Goal: Information Seeking & Learning: Compare options

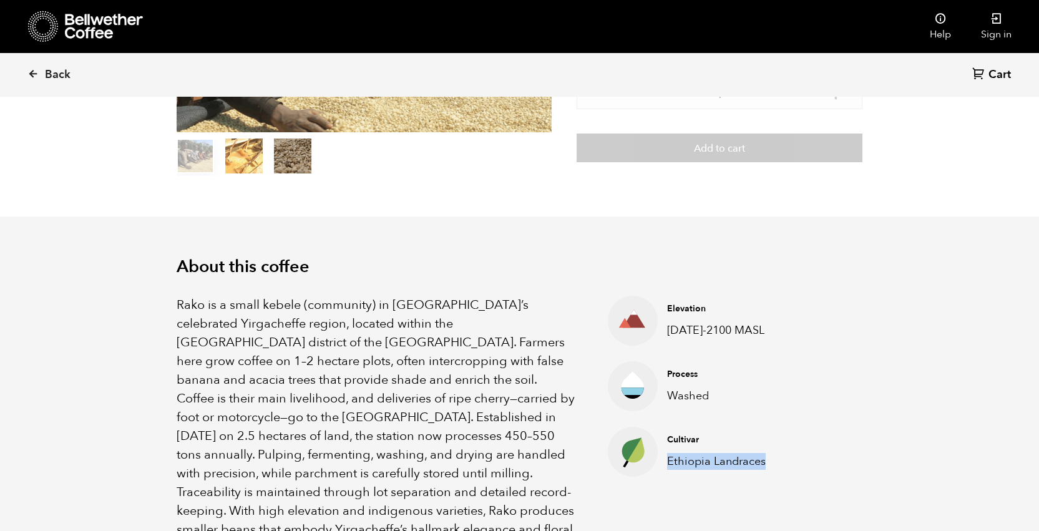
scroll to position [245, 0]
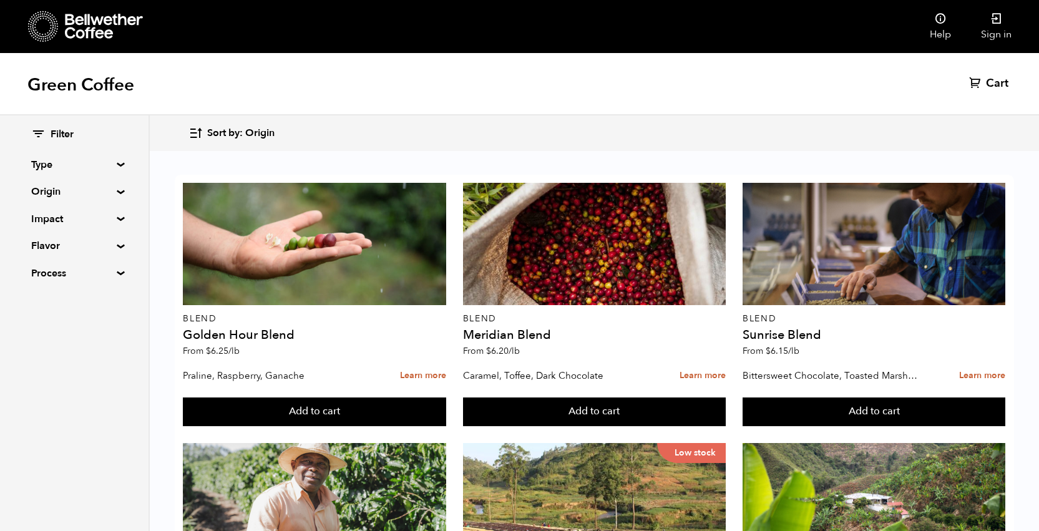
click at [44, 163] on summary "Type" at bounding box center [74, 164] width 86 height 15
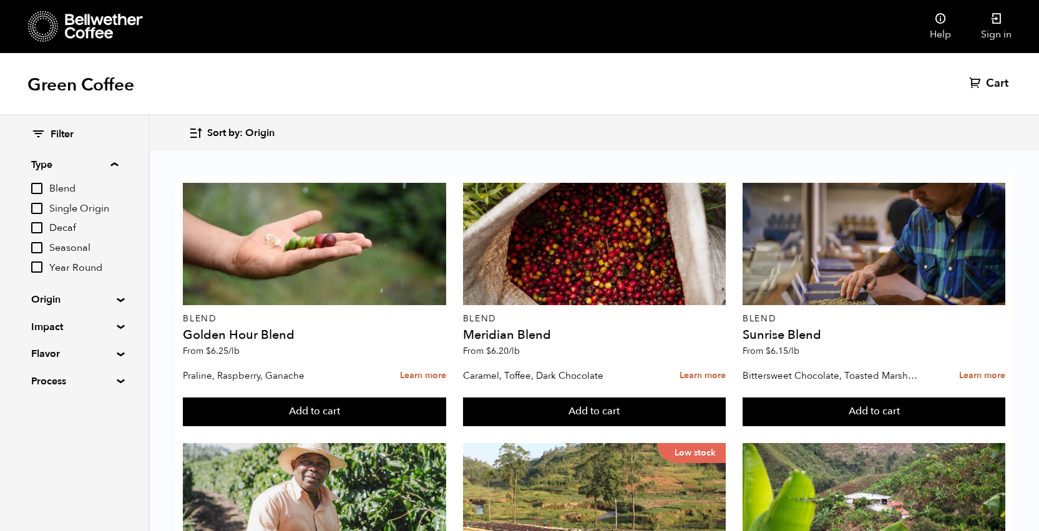
click at [38, 227] on input "Decaf" at bounding box center [36, 227] width 11 height 11
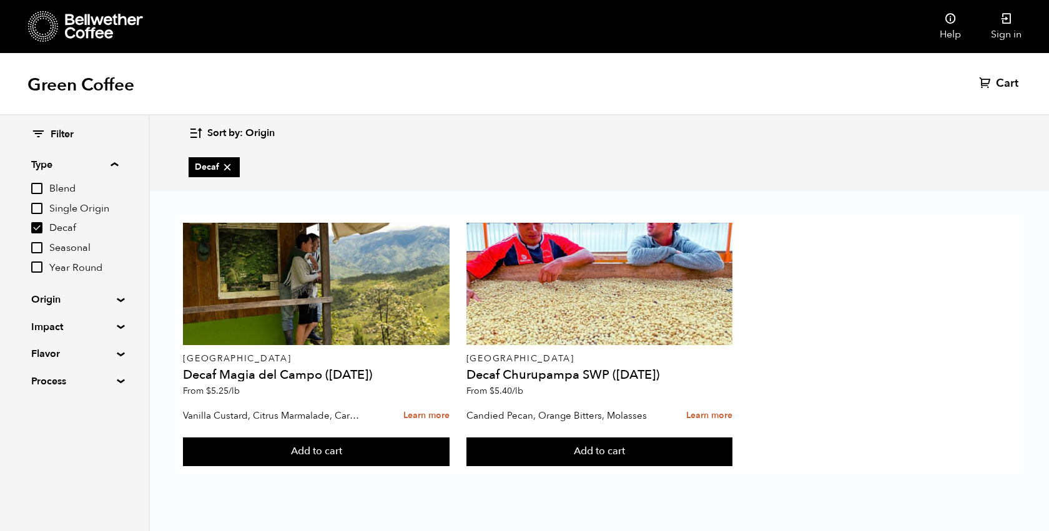
click at [39, 227] on input "Decaf" at bounding box center [36, 227] width 11 height 11
checkbox input "false"
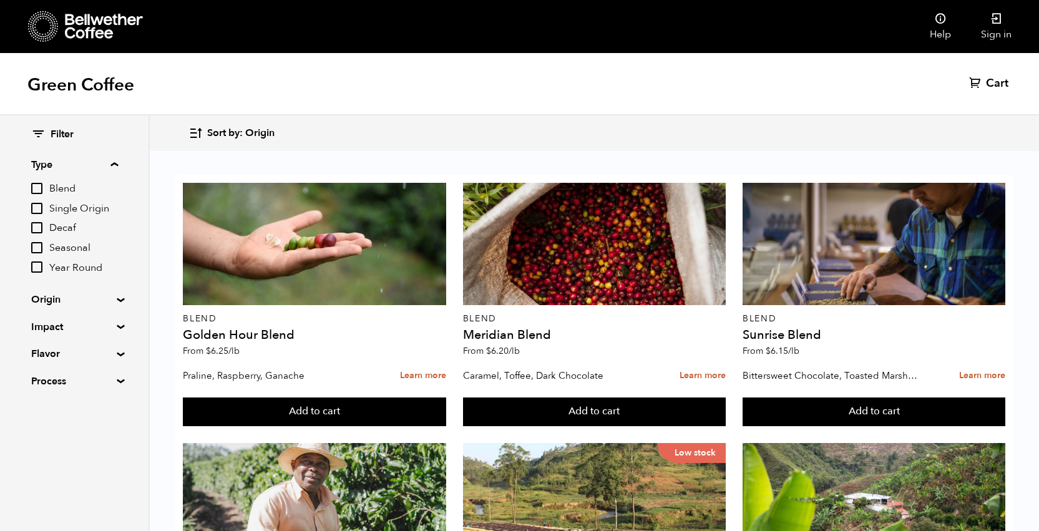
click at [37, 243] on input "Seasonal" at bounding box center [36, 247] width 11 height 11
checkbox input "true"
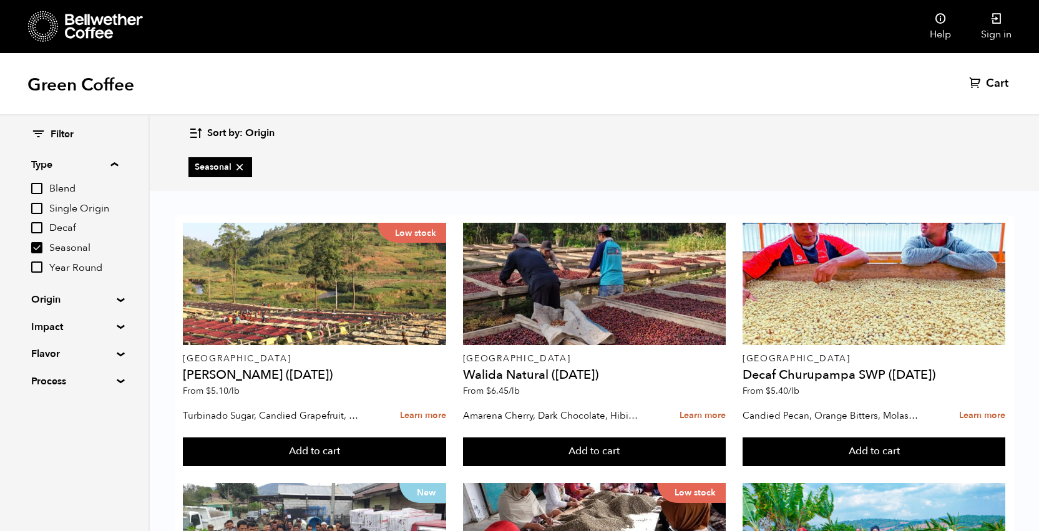
click at [117, 160] on summary "Type" at bounding box center [74, 164] width 87 height 15
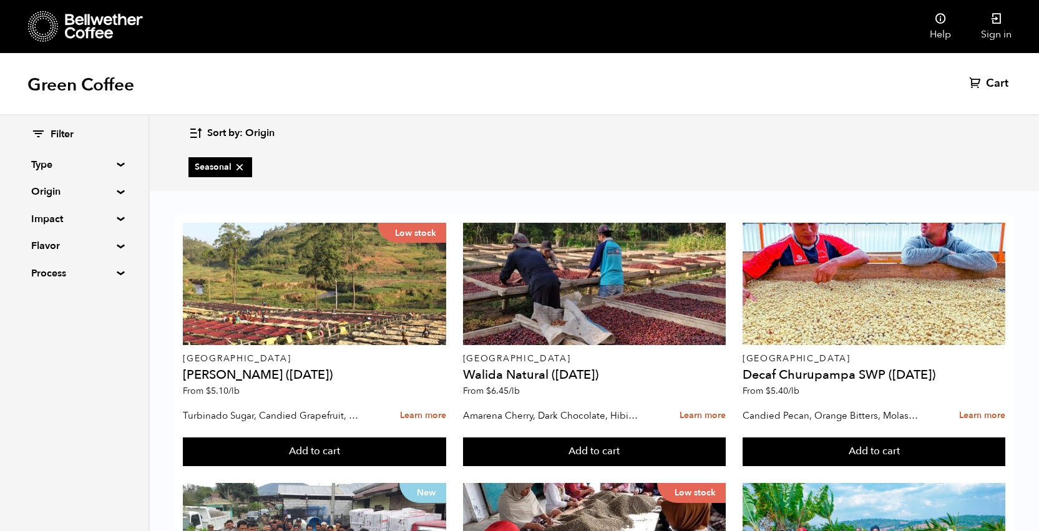
click at [113, 160] on div "Filter Type Blend Single Origin Decaf Seasonal Year Round Origin Blend Brazil B…" at bounding box center [74, 204] width 149 height 178
click at [115, 163] on summary "Type" at bounding box center [74, 164] width 86 height 15
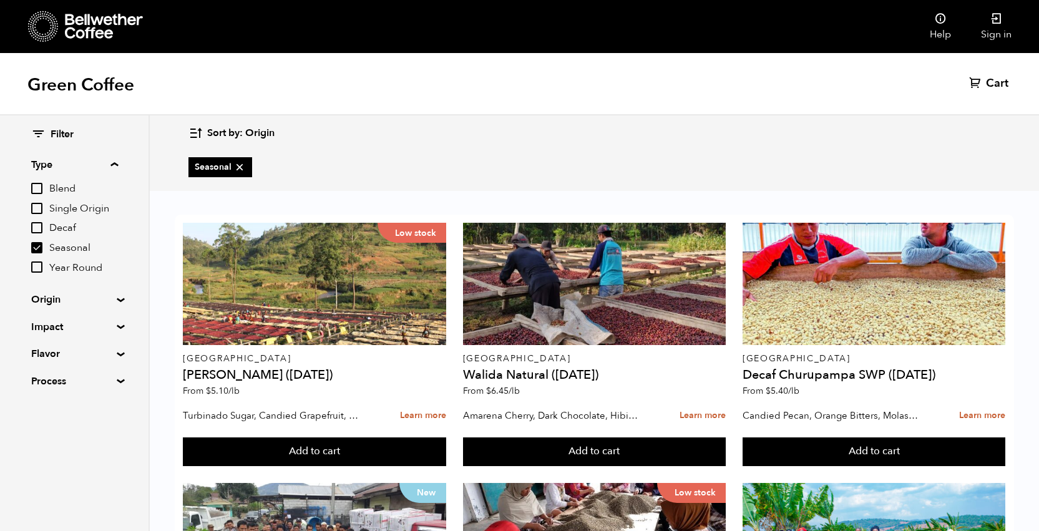
click at [115, 163] on summary "Type" at bounding box center [74, 164] width 87 height 15
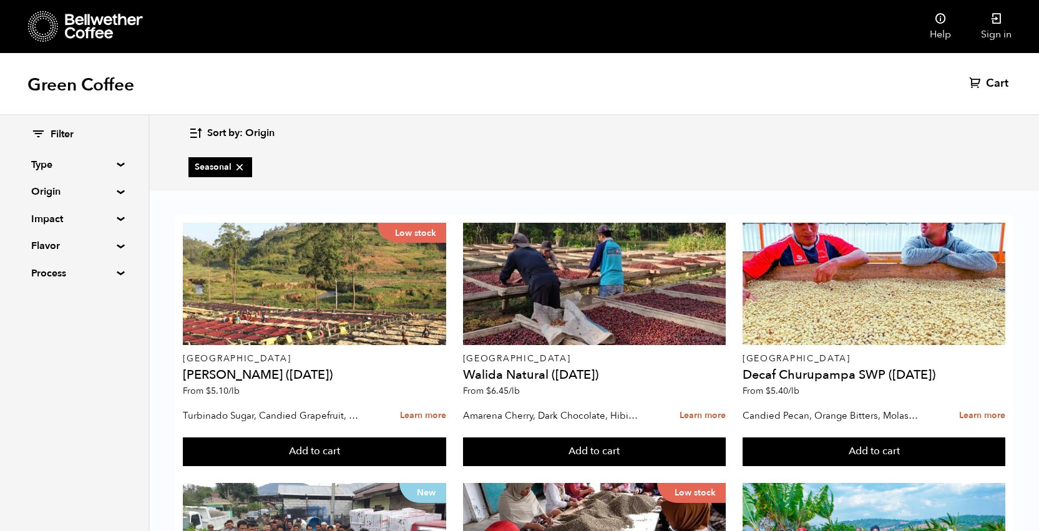
click at [115, 187] on div "Filter Type Blend Single Origin Decaf Seasonal Year Round Origin Blend Brazil B…" at bounding box center [74, 204] width 149 height 178
click at [117, 190] on summary "Origin" at bounding box center [74, 191] width 86 height 15
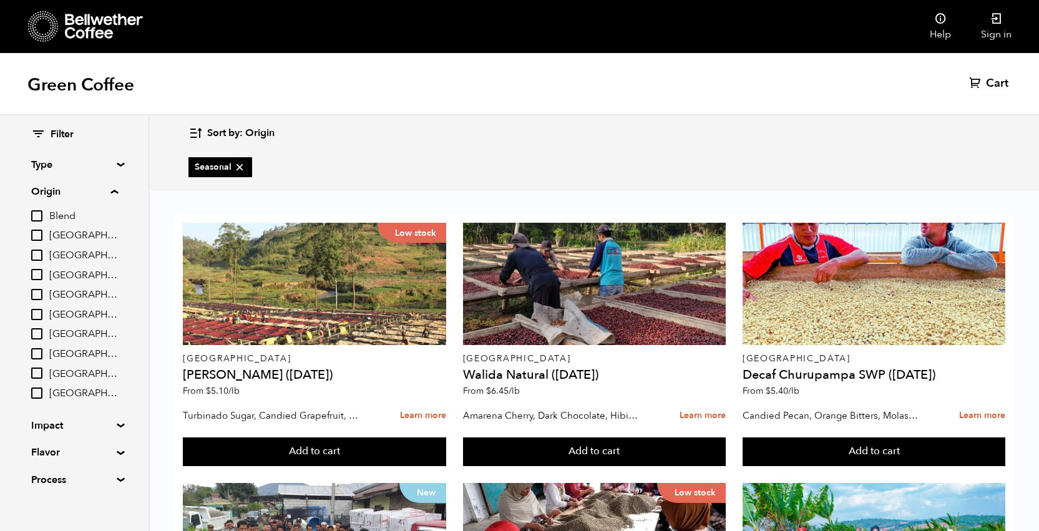
click at [117, 190] on summary "Origin" at bounding box center [74, 191] width 87 height 15
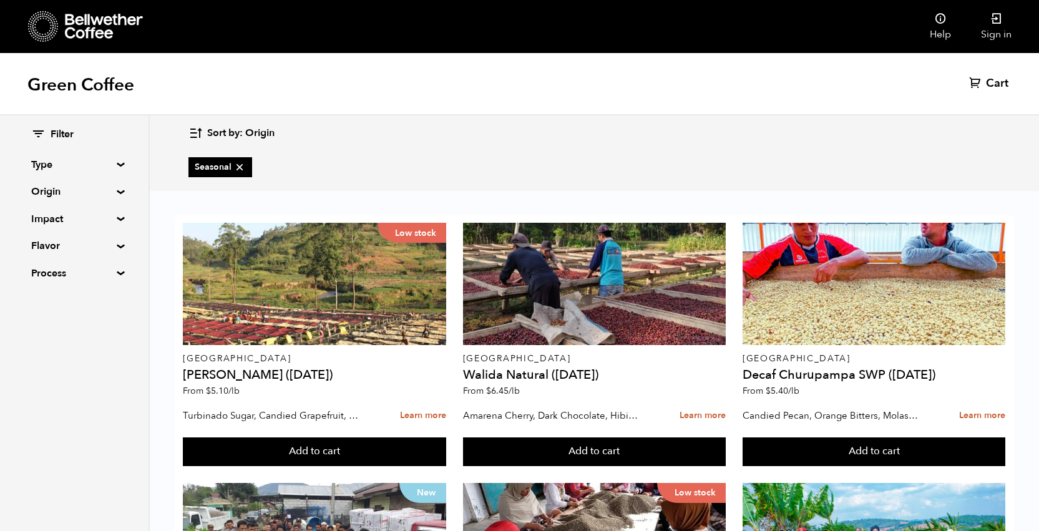
click at [115, 219] on summary "Impact" at bounding box center [74, 219] width 86 height 15
click at [41, 242] on input "Fair Trade" at bounding box center [36, 242] width 11 height 11
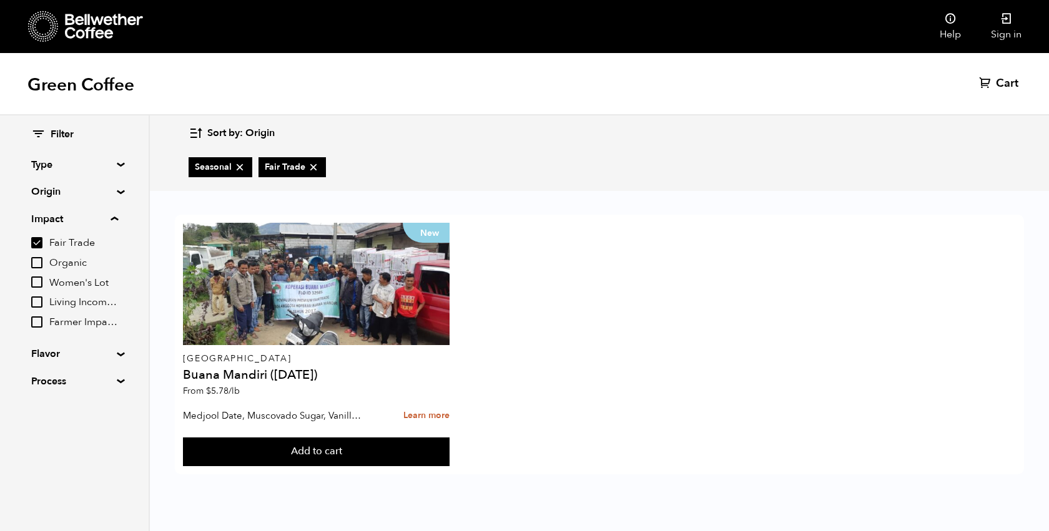
click at [36, 239] on input "Fair Trade" at bounding box center [36, 242] width 11 height 11
checkbox input "false"
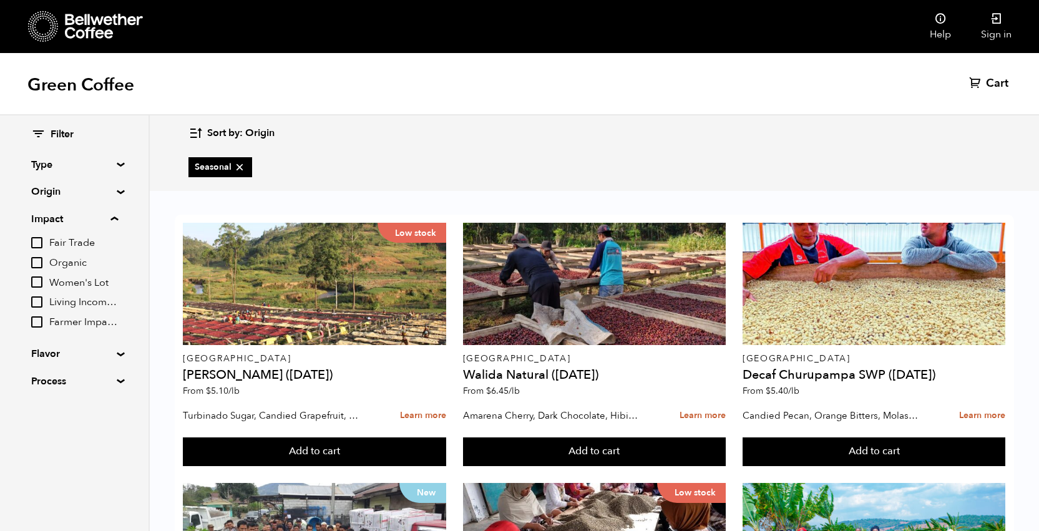
click at [39, 261] on input "Organic" at bounding box center [36, 262] width 11 height 11
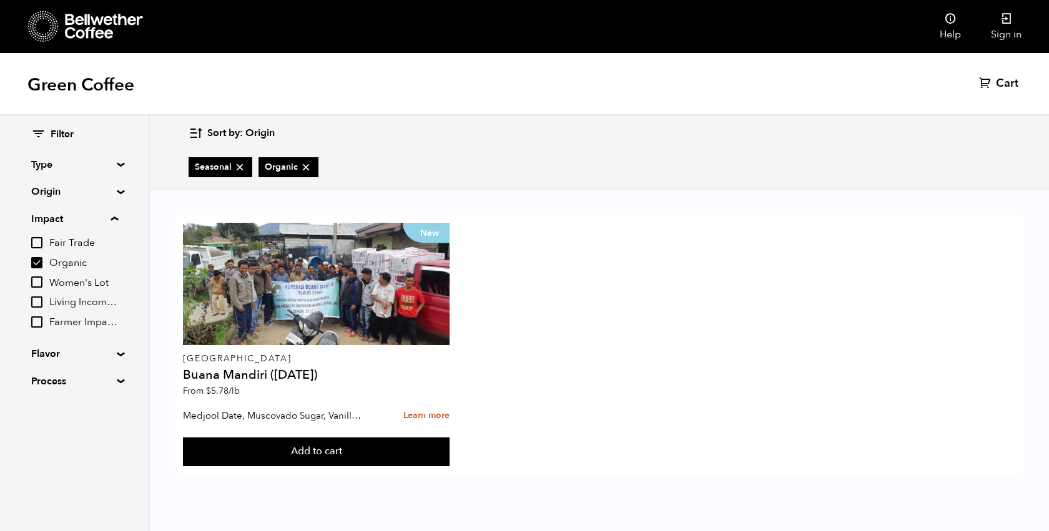
click at [39, 261] on input "Organic" at bounding box center [36, 262] width 11 height 11
checkbox input "false"
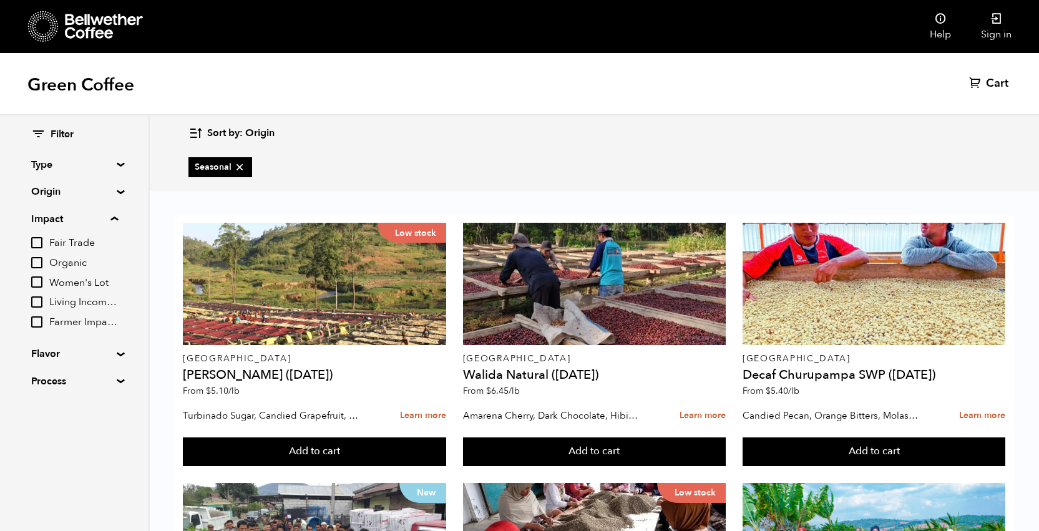
click at [37, 283] on input "Women's Lot" at bounding box center [36, 282] width 11 height 11
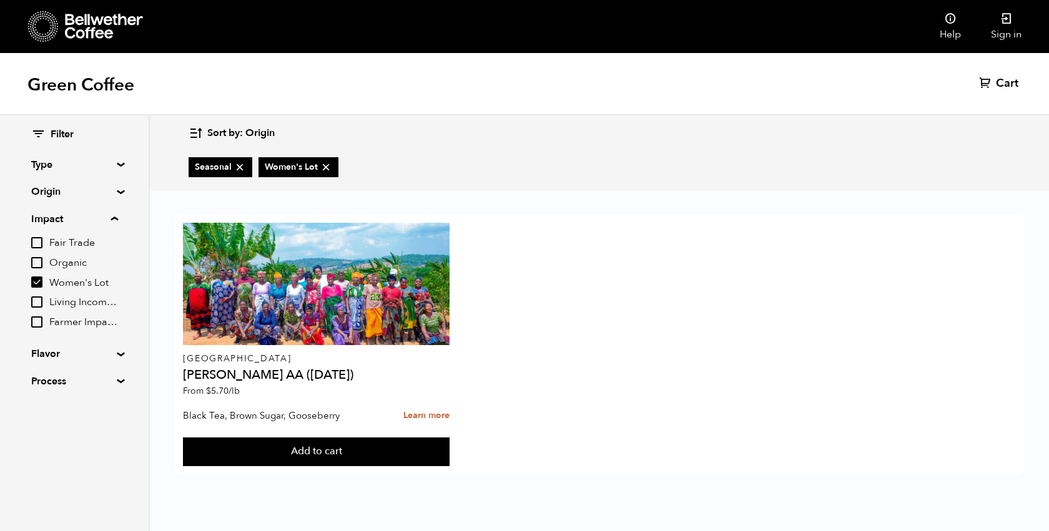
click at [37, 283] on input "Women's Lot" at bounding box center [36, 282] width 11 height 11
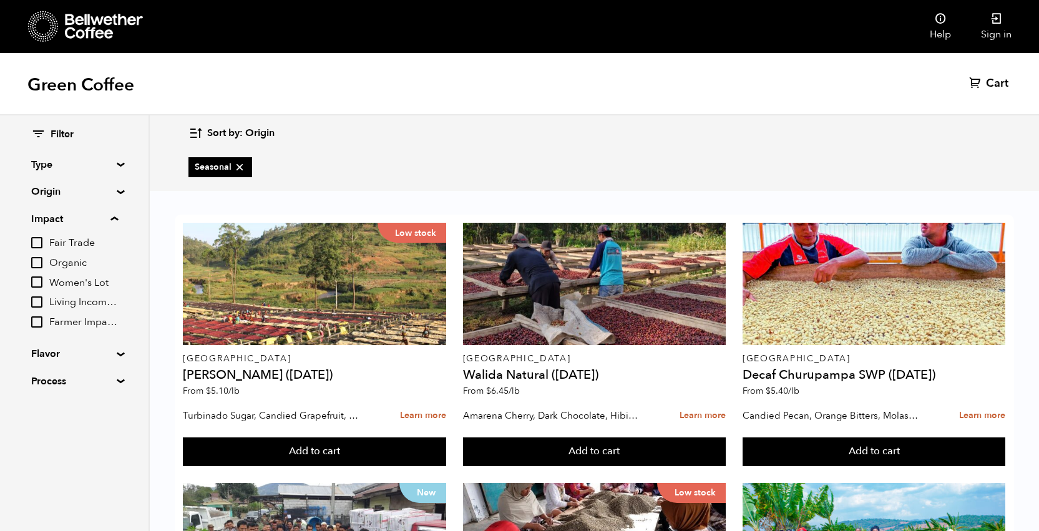
click at [36, 282] on input "Women's Lot" at bounding box center [36, 282] width 11 height 11
checkbox input "true"
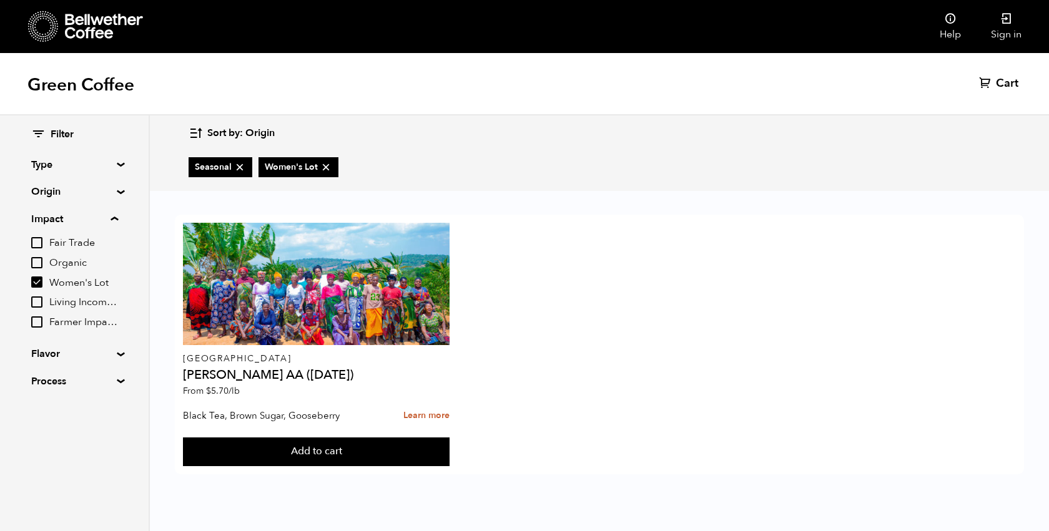
click at [39, 302] on input "Living Income Pricing" at bounding box center [36, 302] width 11 height 11
checkbox input "true"
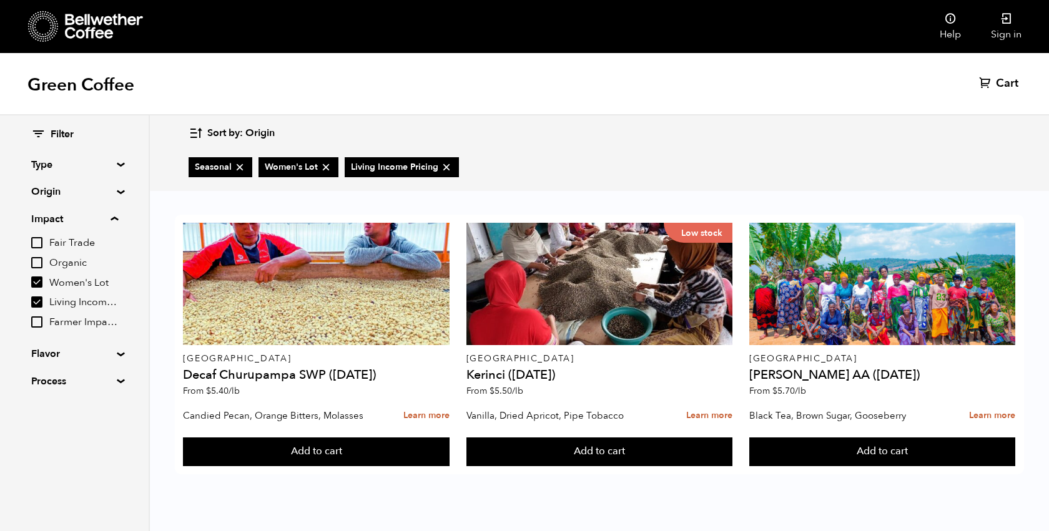
click at [38, 282] on input "Women's Lot" at bounding box center [36, 282] width 11 height 11
checkbox input "false"
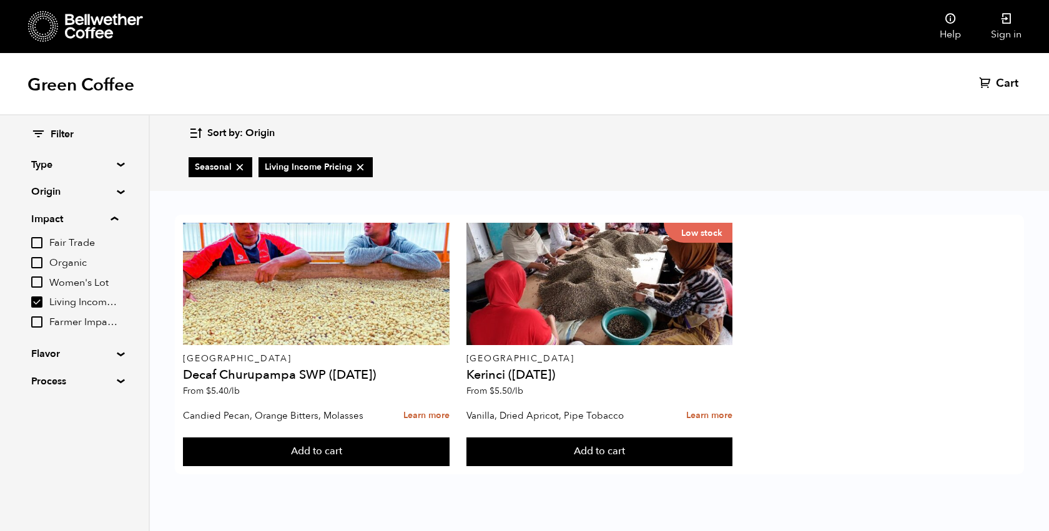
click at [37, 300] on input "Living Income Pricing" at bounding box center [36, 302] width 11 height 11
checkbox input "false"
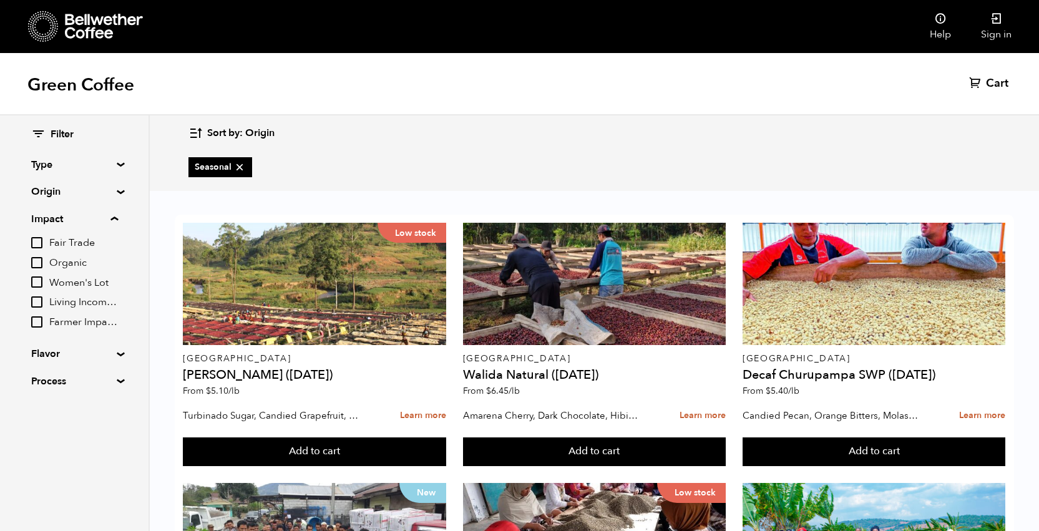
click at [39, 319] on input "Farmer Impact Fund" at bounding box center [36, 322] width 11 height 11
checkbox input "true"
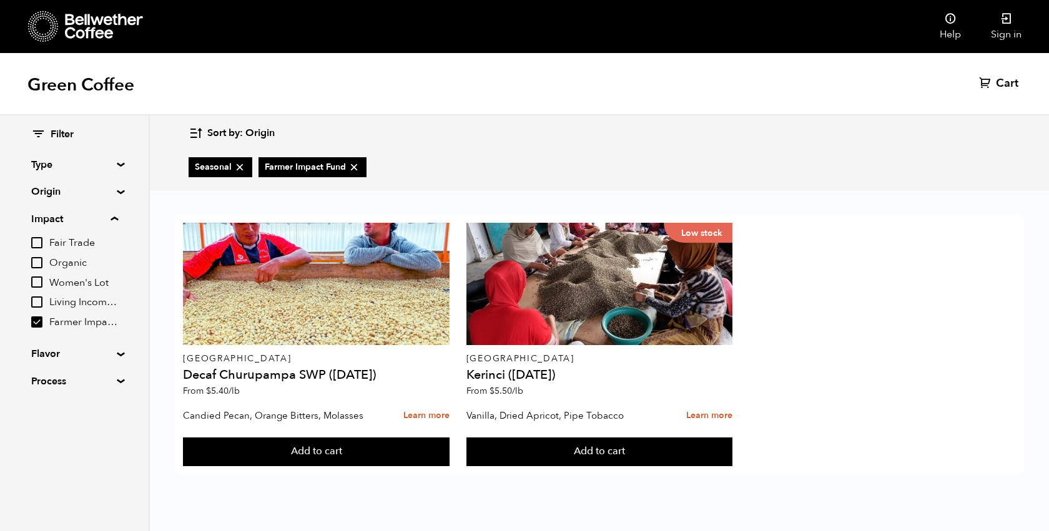
click at [37, 262] on input "Organic" at bounding box center [36, 262] width 11 height 11
checkbox input "true"
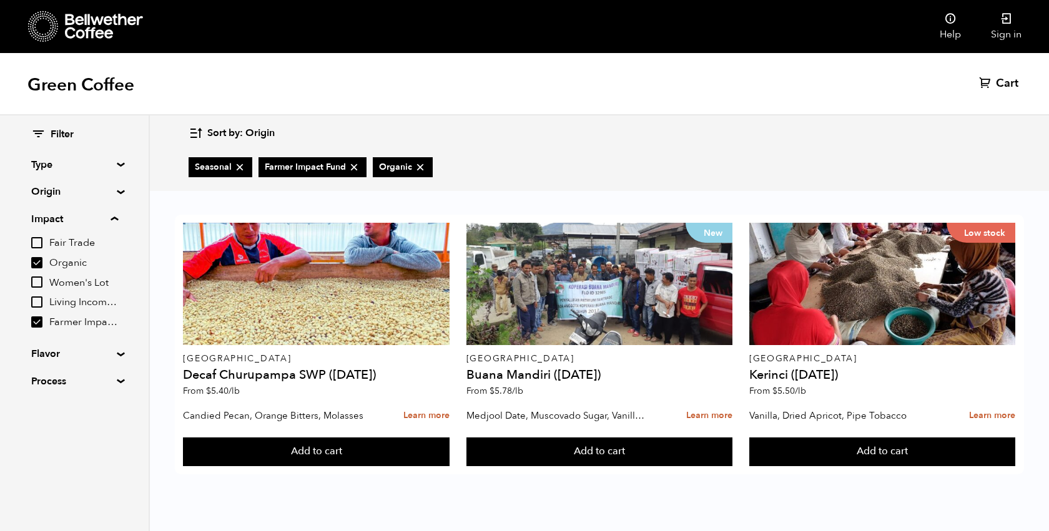
click at [39, 322] on input "Farmer Impact Fund" at bounding box center [36, 322] width 11 height 11
checkbox input "false"
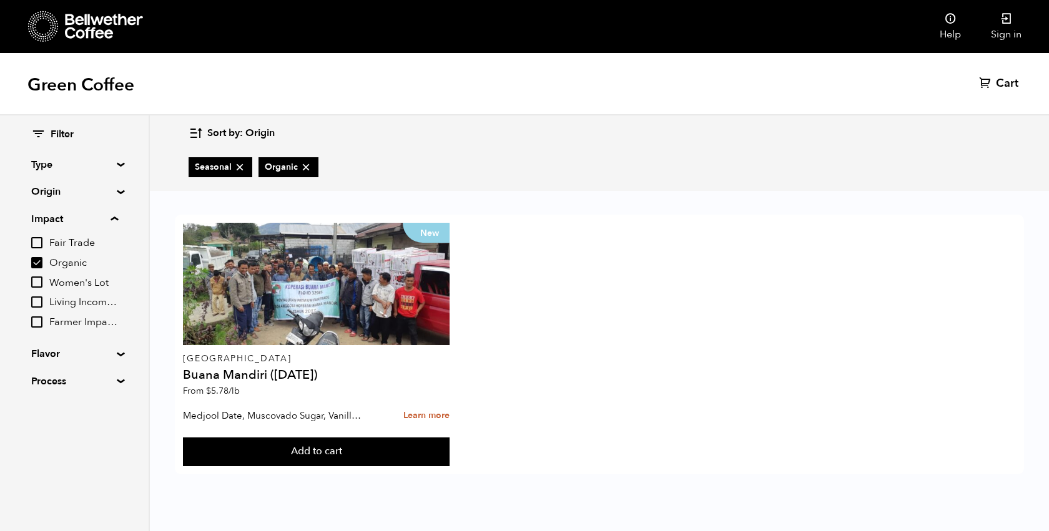
click at [39, 261] on input "Organic" at bounding box center [36, 262] width 11 height 11
checkbox input "false"
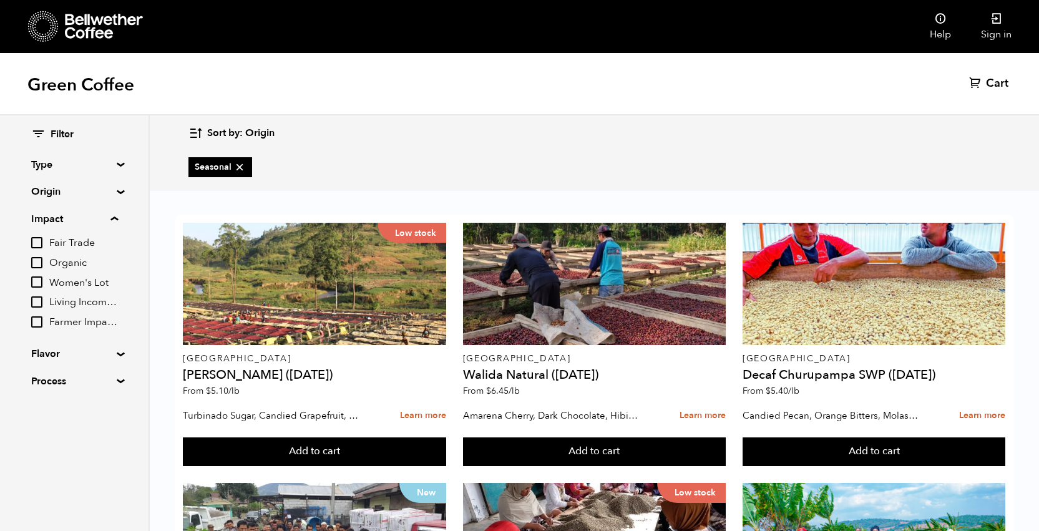
click at [38, 317] on input "Farmer Impact Fund" at bounding box center [36, 322] width 11 height 11
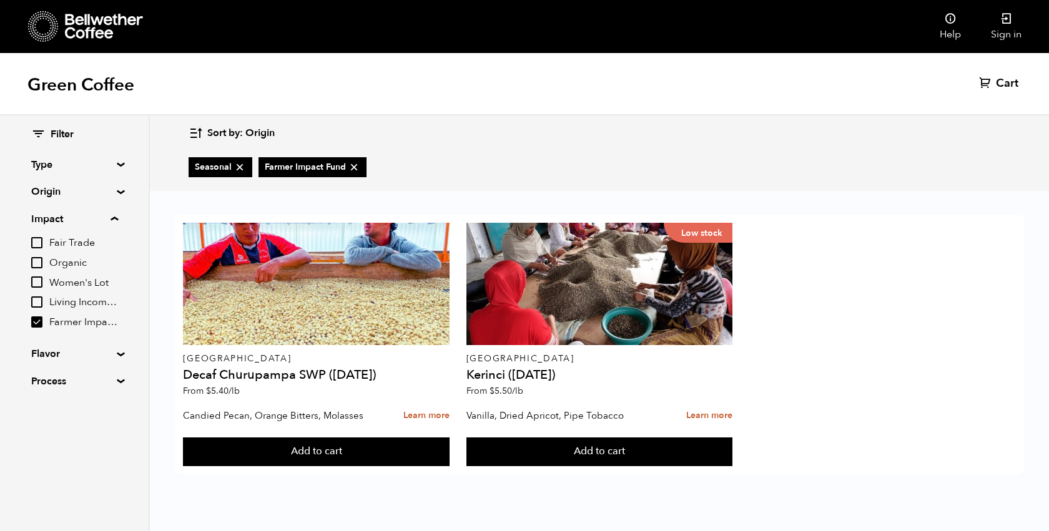
click at [39, 328] on label "Farmer Impact Fund" at bounding box center [74, 322] width 87 height 15
click at [0, 0] on input "Farmer Impact Fund" at bounding box center [0, 0] width 0 height 0
checkbox input "false"
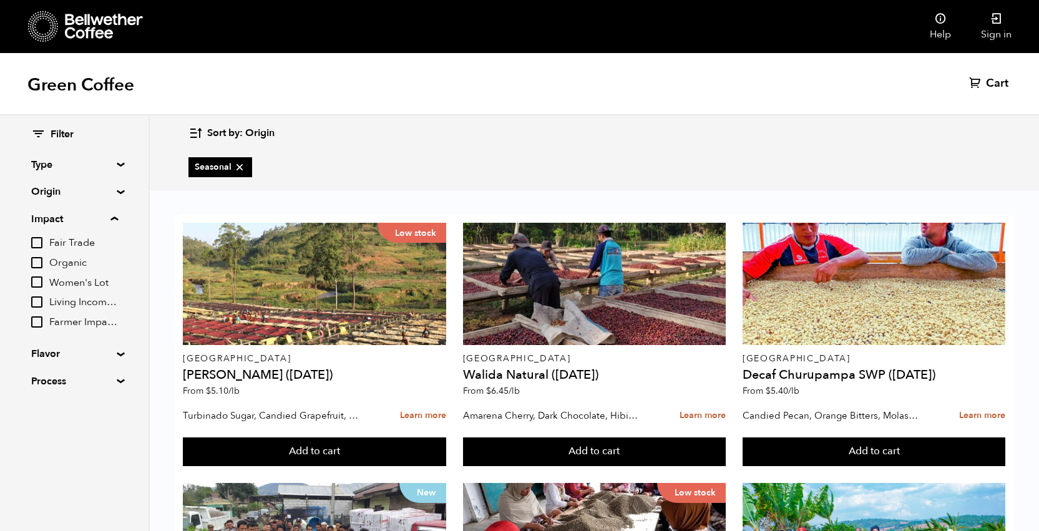
click at [39, 298] on input "Living Income Pricing" at bounding box center [36, 302] width 11 height 11
checkbox input "true"
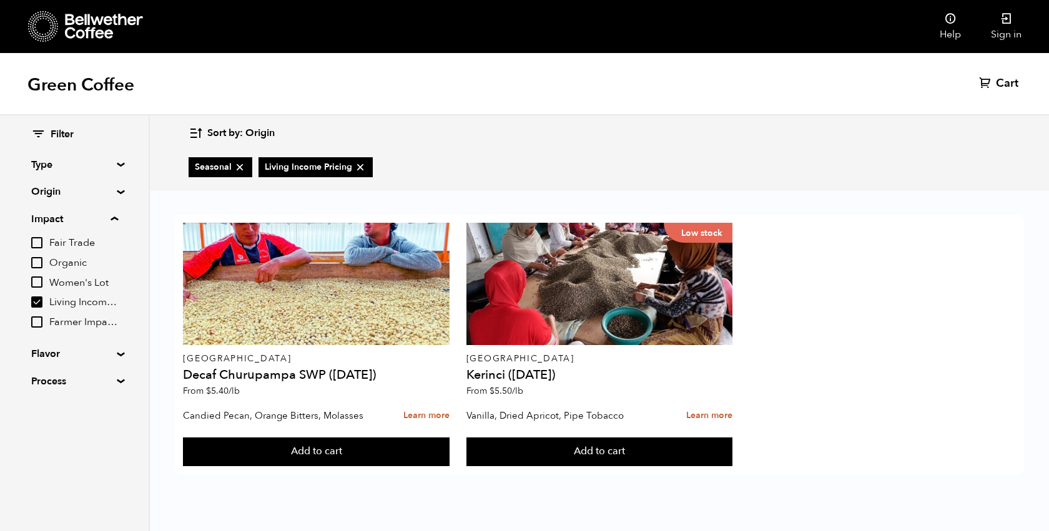
click at [38, 321] on input "Farmer Impact Fund" at bounding box center [36, 322] width 11 height 11
checkbox input "true"
click at [37, 304] on input "Living Income Pricing" at bounding box center [36, 302] width 11 height 11
click at [38, 300] on input "Living Income Pricing" at bounding box center [36, 302] width 11 height 11
checkbox input "true"
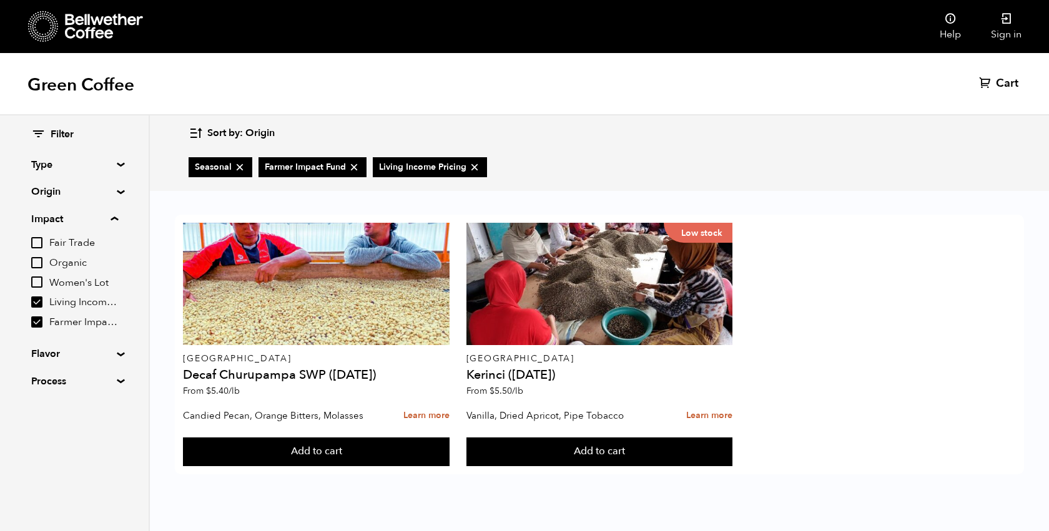
click at [37, 322] on input "Farmer Impact Fund" at bounding box center [36, 322] width 11 height 11
checkbox input "false"
click at [39, 301] on input "Living Income Pricing" at bounding box center [36, 302] width 11 height 11
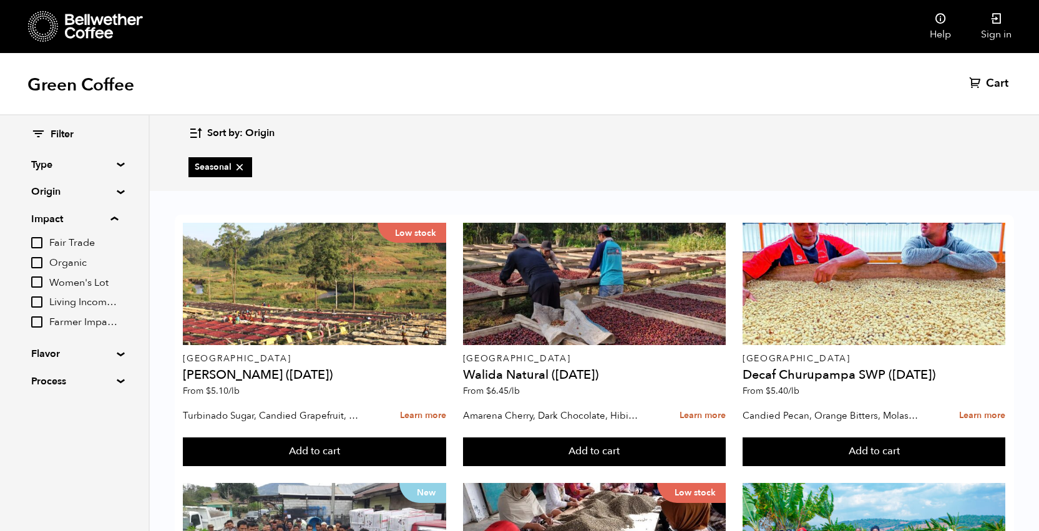
click at [38, 301] on input "Living Income Pricing" at bounding box center [36, 302] width 11 height 11
checkbox input "true"
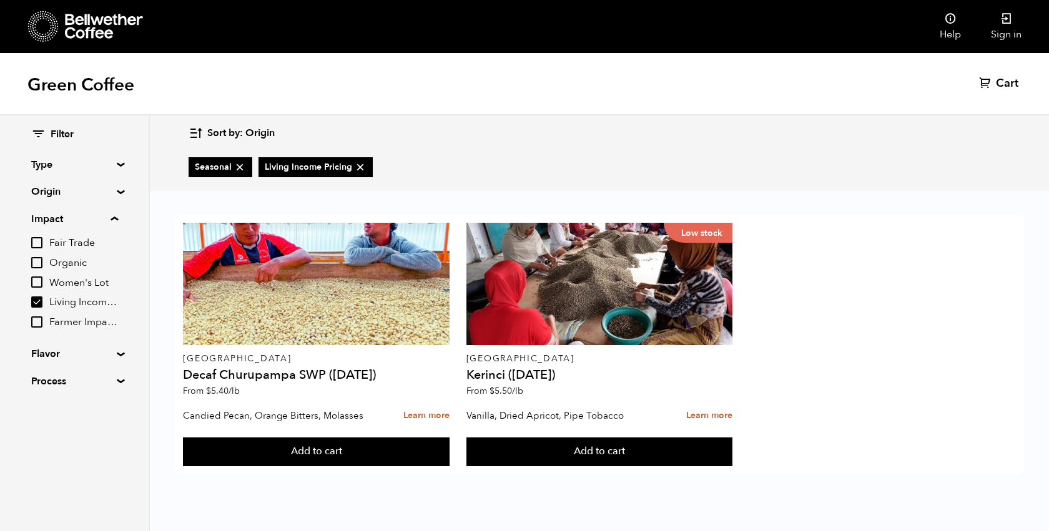
click at [89, 26] on icon at bounding box center [104, 26] width 78 height 25
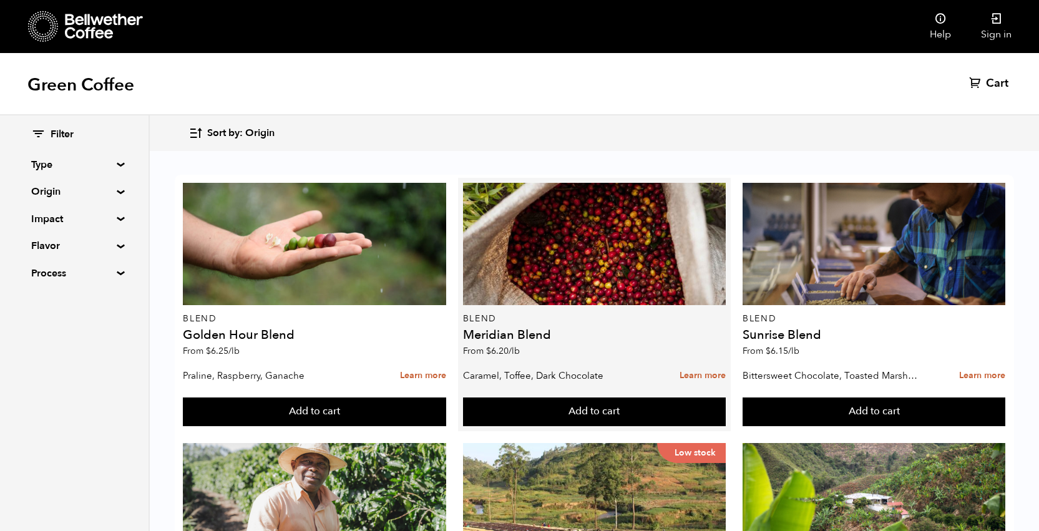
click at [532, 334] on h4 "Meridian Blend" at bounding box center [594, 335] width 263 height 12
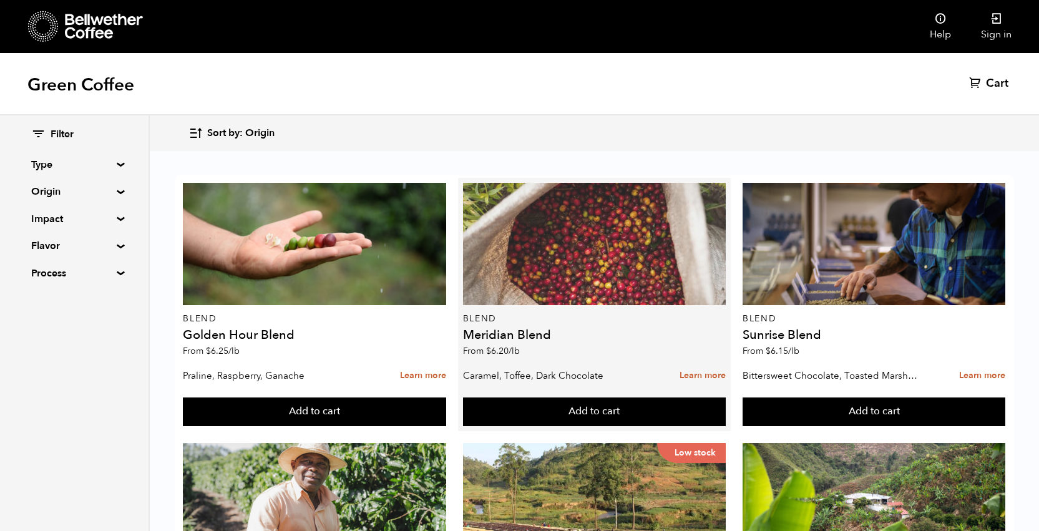
click at [559, 278] on div at bounding box center [594, 244] width 263 height 122
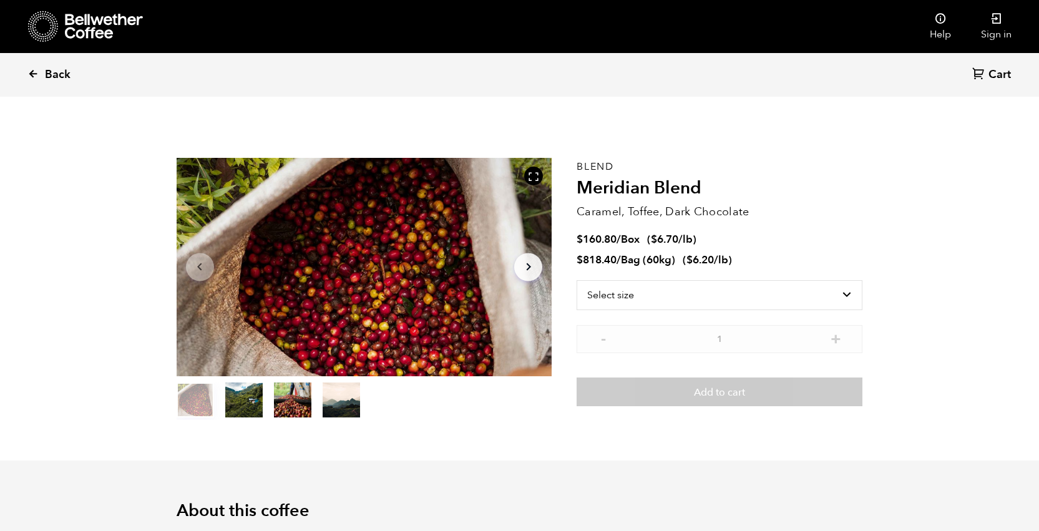
click at [38, 71] on icon at bounding box center [32, 73] width 11 height 11
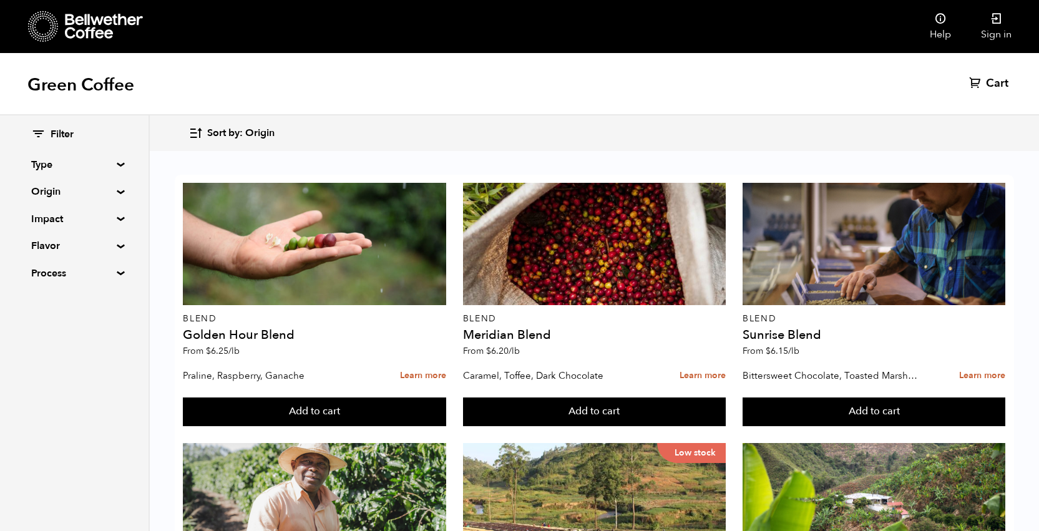
click at [116, 218] on summary "Impact" at bounding box center [74, 219] width 86 height 15
click at [37, 241] on input "Fair Trade" at bounding box center [36, 242] width 11 height 11
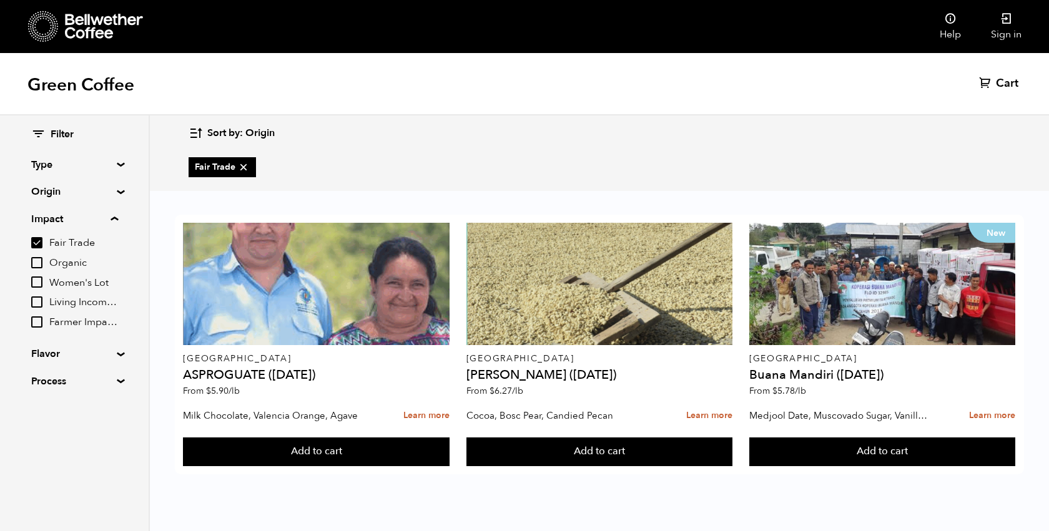
click at [37, 241] on input "Fair Trade" at bounding box center [36, 242] width 11 height 11
checkbox input "false"
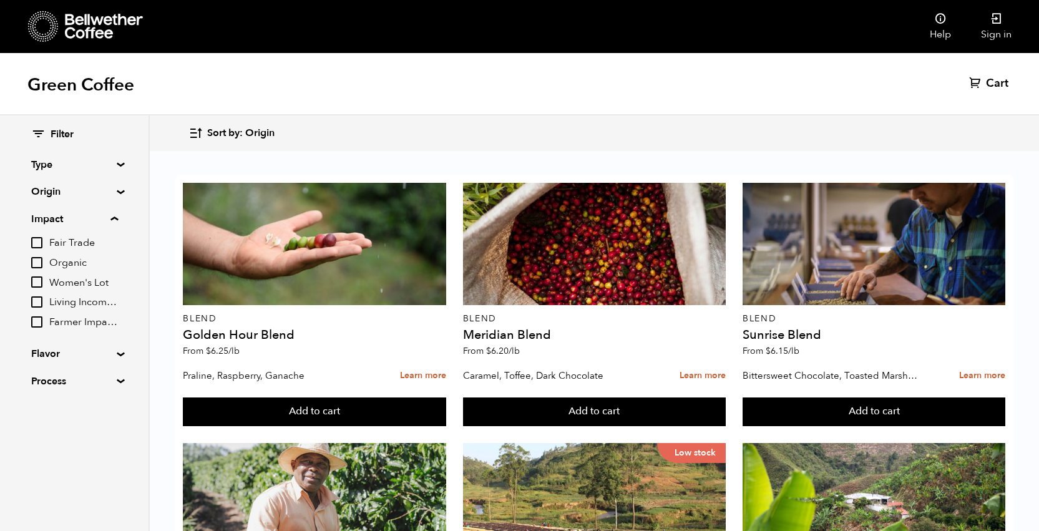
click at [39, 262] on input "Organic" at bounding box center [36, 262] width 11 height 11
checkbox input "true"
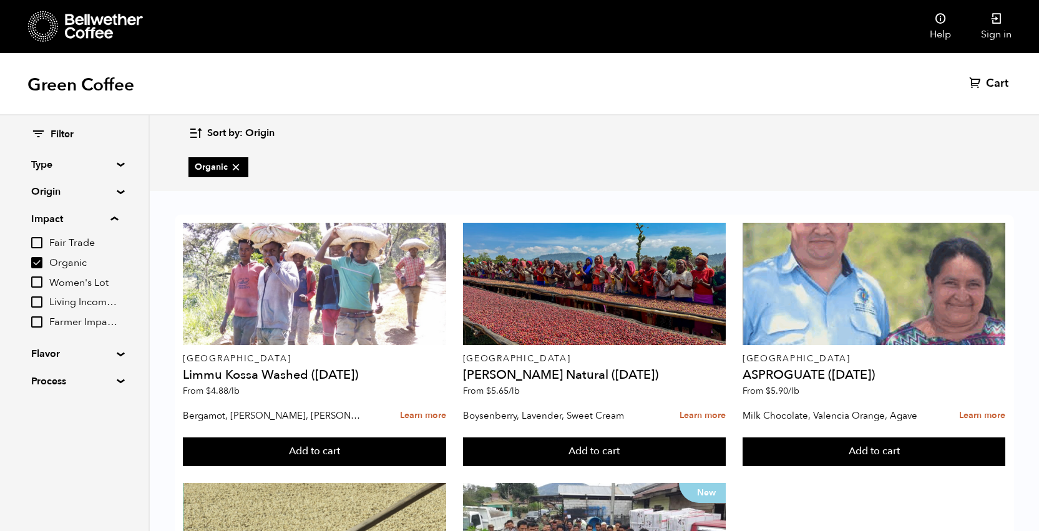
scroll to position [86, 0]
click at [36, 283] on input "Women's Lot" at bounding box center [36, 282] width 11 height 11
checkbox input "true"
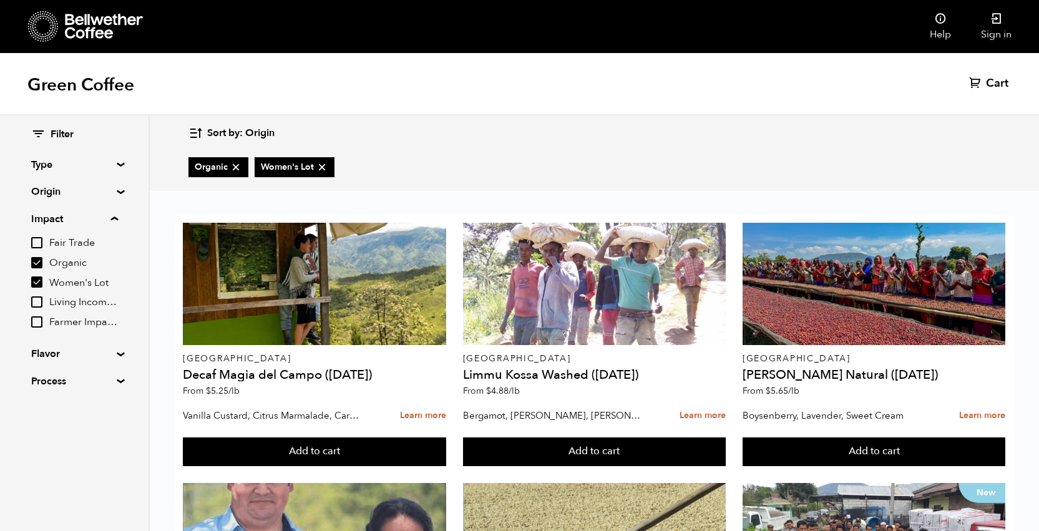
click at [39, 262] on input "Organic" at bounding box center [36, 262] width 11 height 11
checkbox input "false"
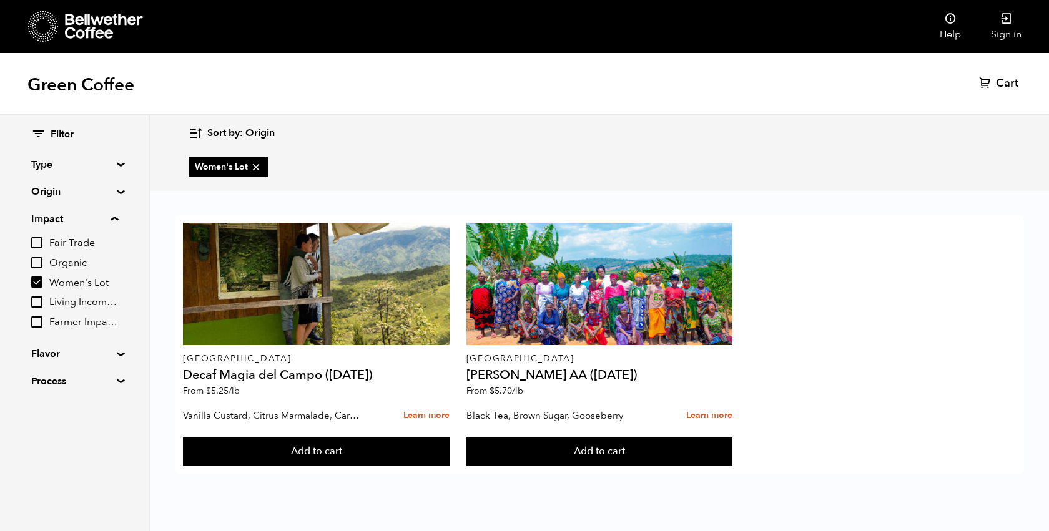
click at [39, 282] on input "Women's Lot" at bounding box center [36, 282] width 11 height 11
checkbox input "false"
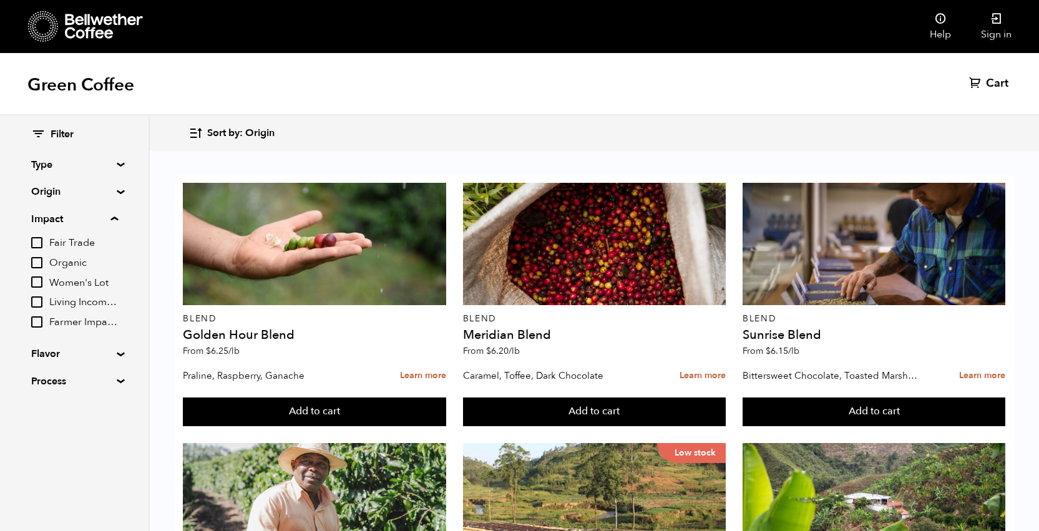
click at [40, 297] on input "Living Income Pricing" at bounding box center [36, 302] width 11 height 11
checkbox input "true"
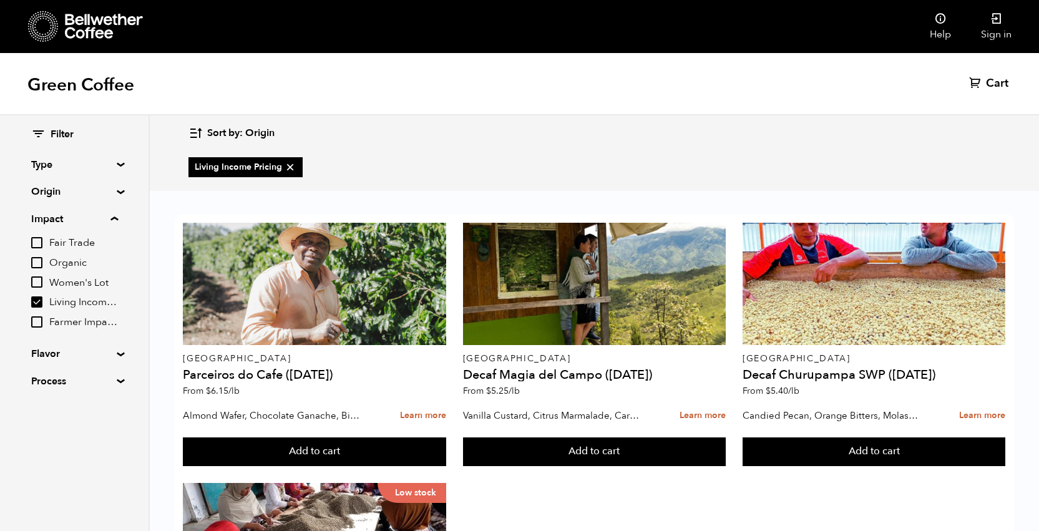
click at [39, 284] on input "Women's Lot" at bounding box center [36, 282] width 11 height 11
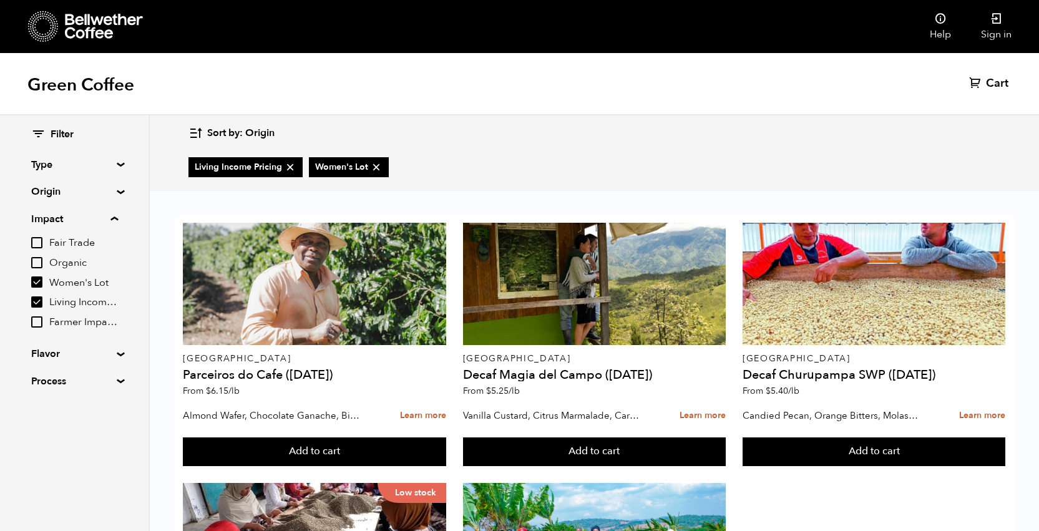
scroll to position [144, 0]
click at [40, 280] on input "Women's Lot" at bounding box center [36, 282] width 11 height 11
checkbox input "false"
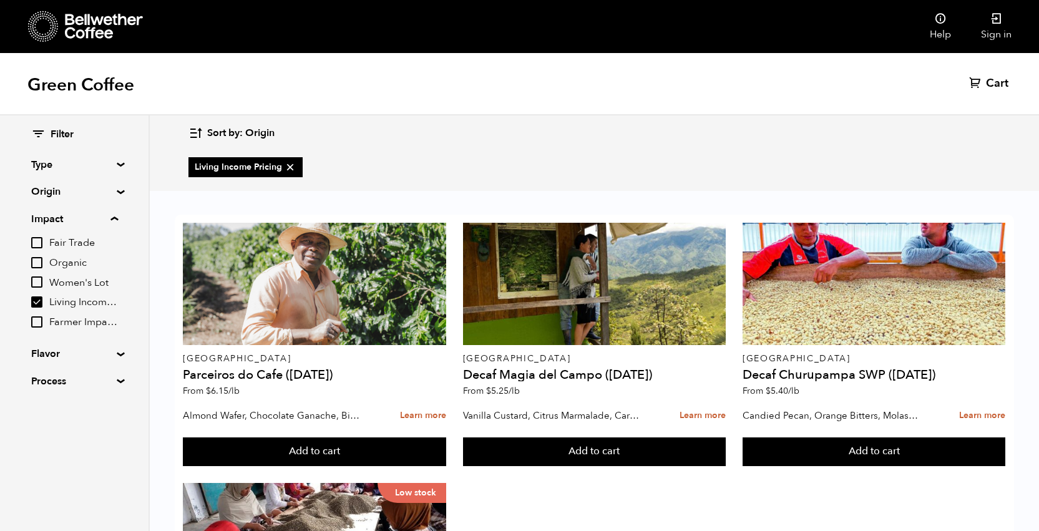
click at [37, 318] on input "Farmer Impact Fund" at bounding box center [36, 322] width 11 height 11
checkbox input "true"
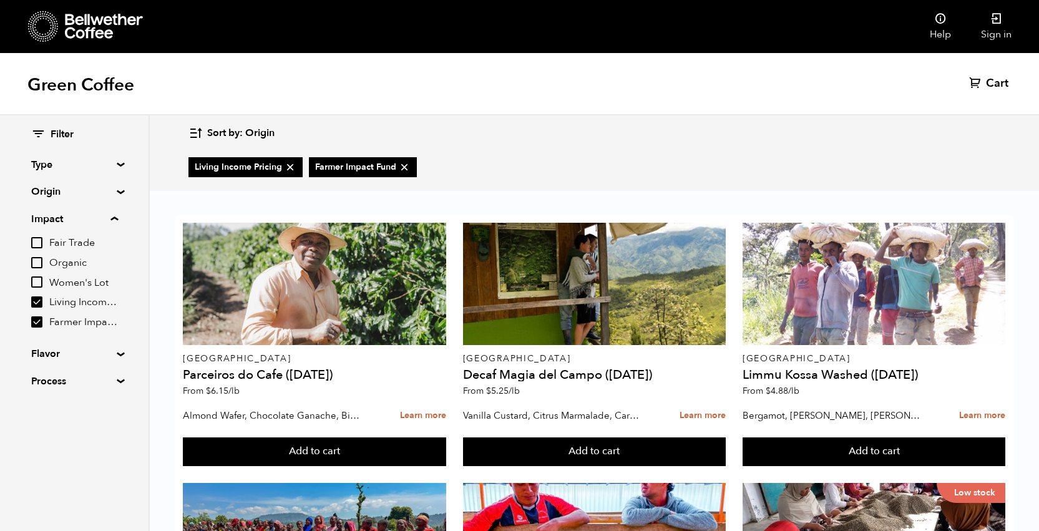
click at [38, 299] on input "Living Income Pricing" at bounding box center [36, 302] width 11 height 11
checkbox input "false"
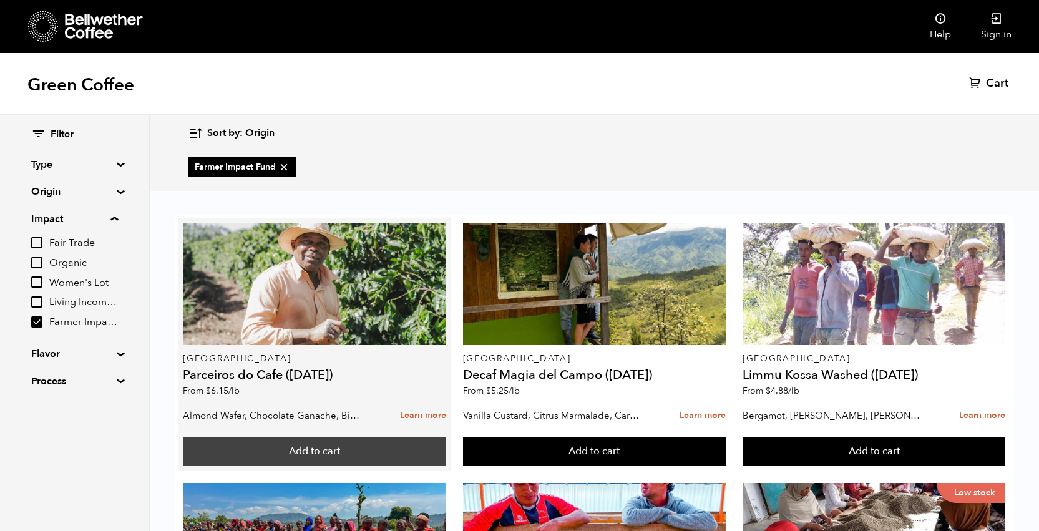
scroll to position [234, 0]
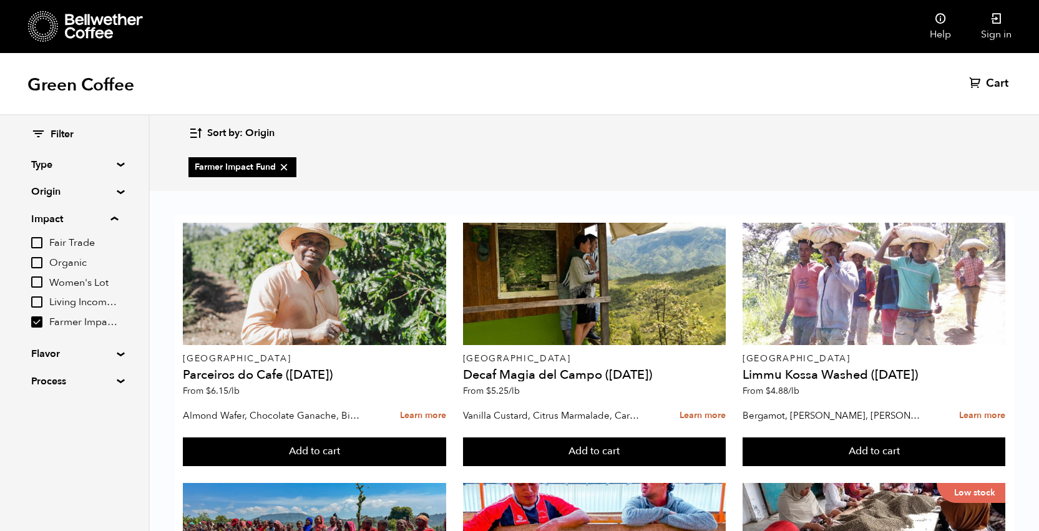
click at [37, 241] on input "Fair Trade" at bounding box center [36, 242] width 11 height 11
checkbox input "true"
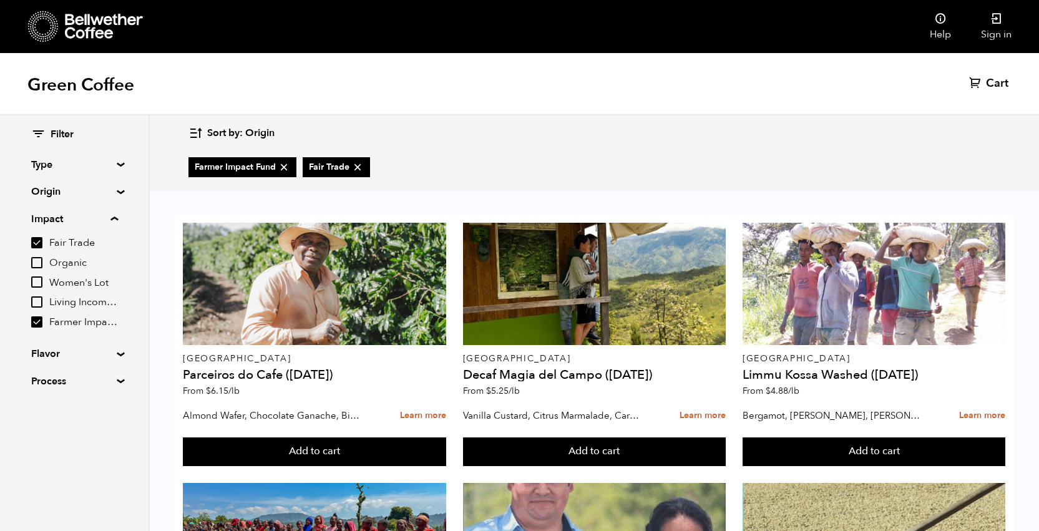
click at [35, 320] on input "Farmer Impact Fund" at bounding box center [36, 322] width 11 height 11
checkbox input "false"
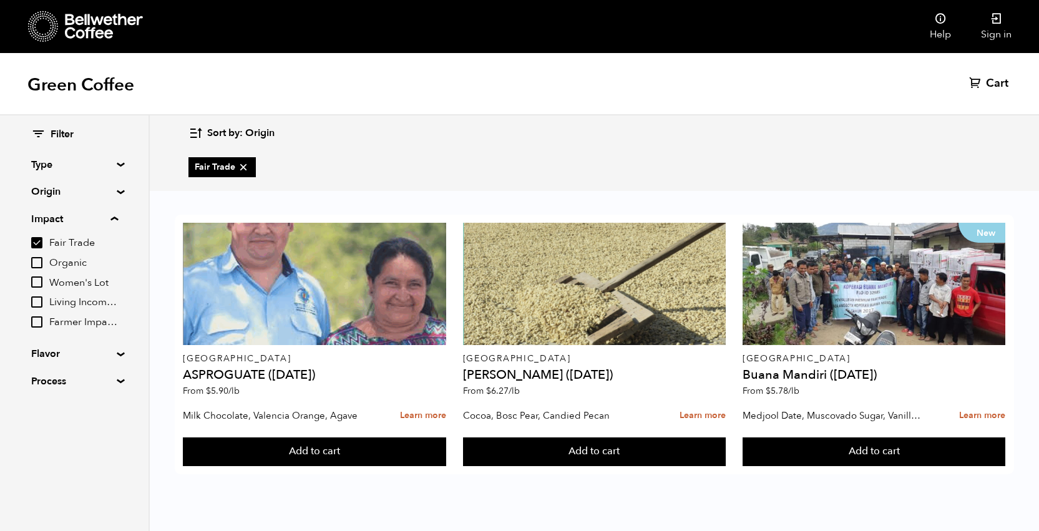
scroll to position [0, 0]
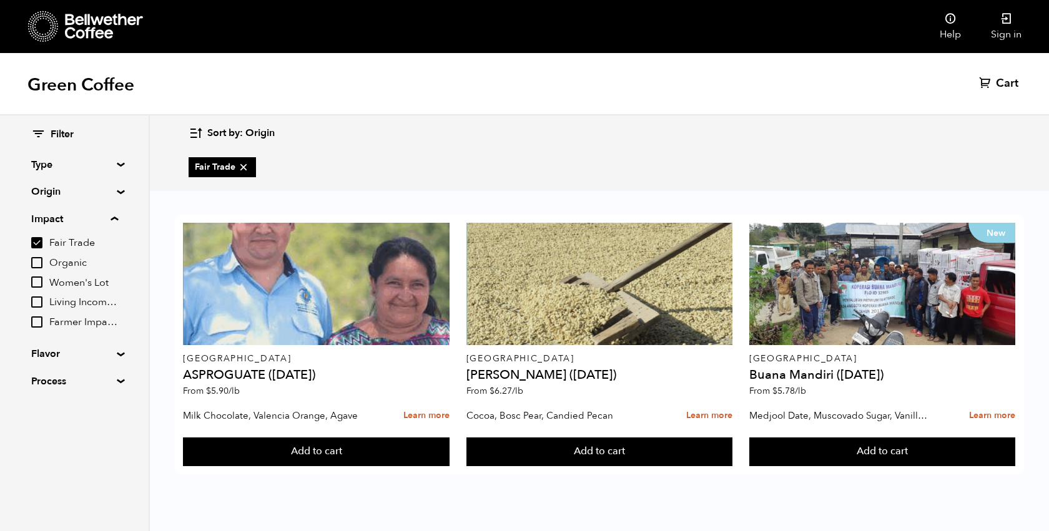
click at [118, 220] on summary "Impact" at bounding box center [74, 219] width 87 height 15
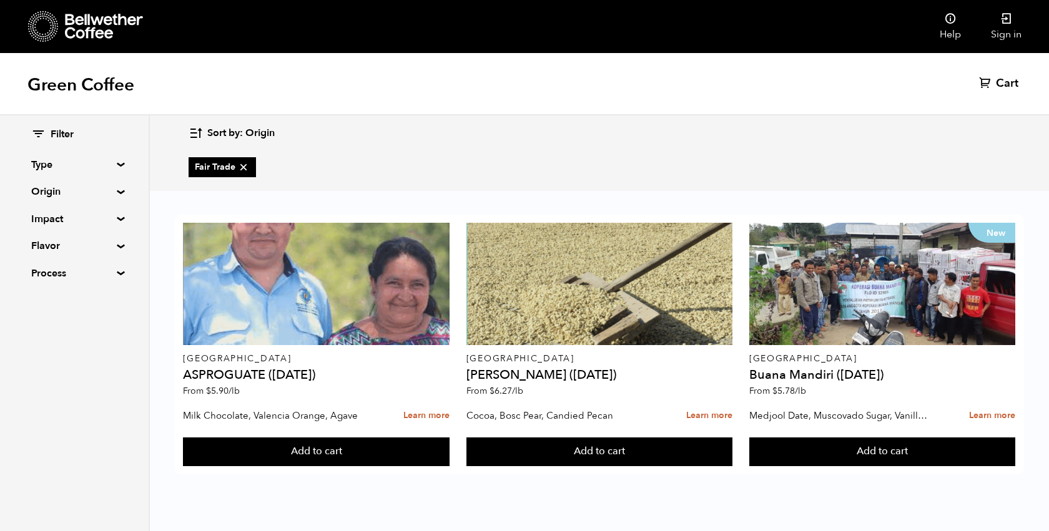
click at [112, 161] on summary "Type" at bounding box center [74, 164] width 86 height 15
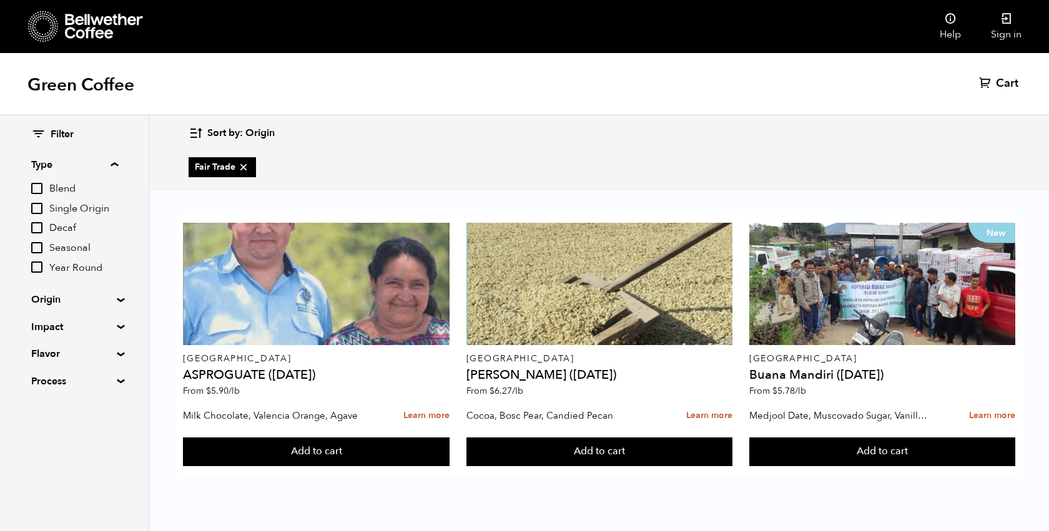
click at [38, 185] on input "Blend" at bounding box center [36, 188] width 11 height 11
checkbox input "true"
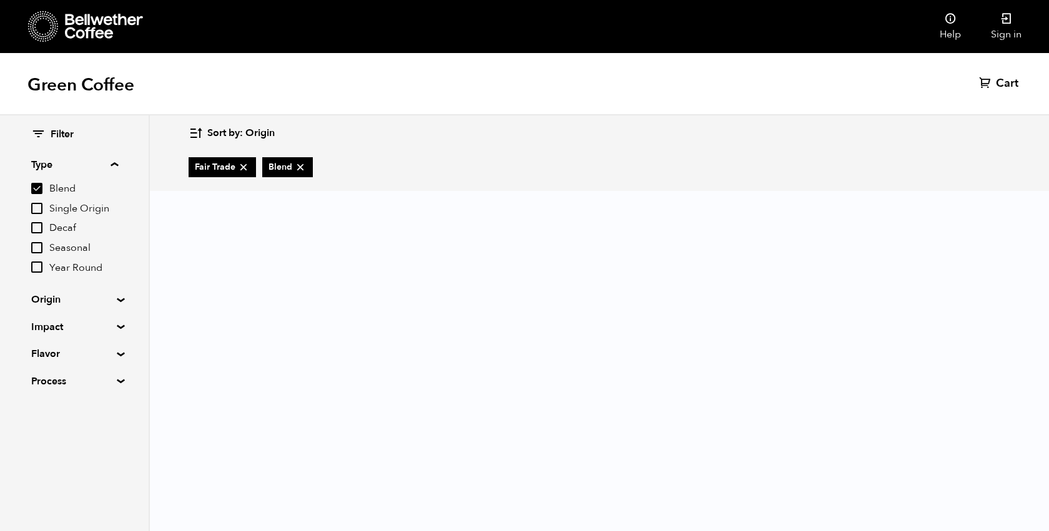
click at [245, 166] on icon at bounding box center [243, 167] width 12 height 12
checkbox input "false"
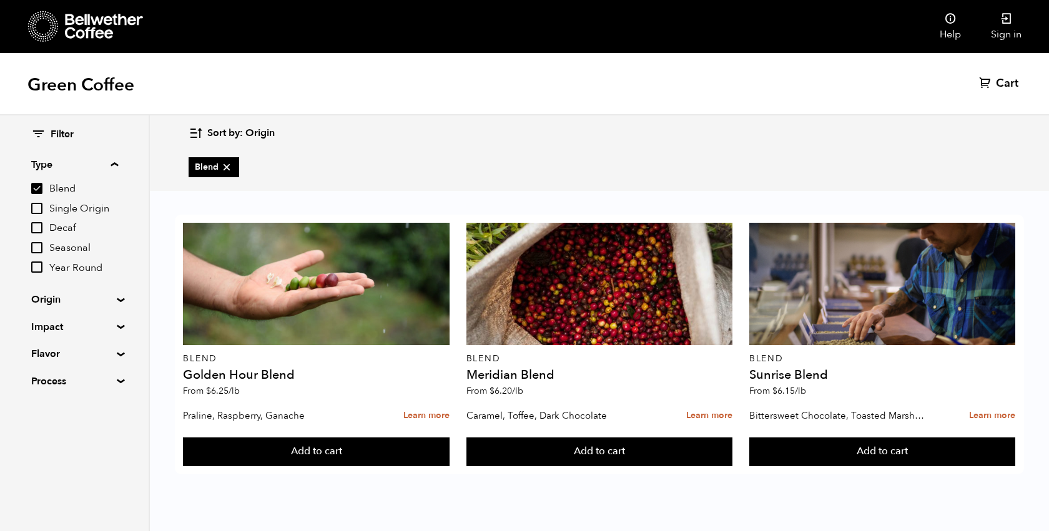
click at [113, 163] on summary "Type" at bounding box center [74, 164] width 87 height 15
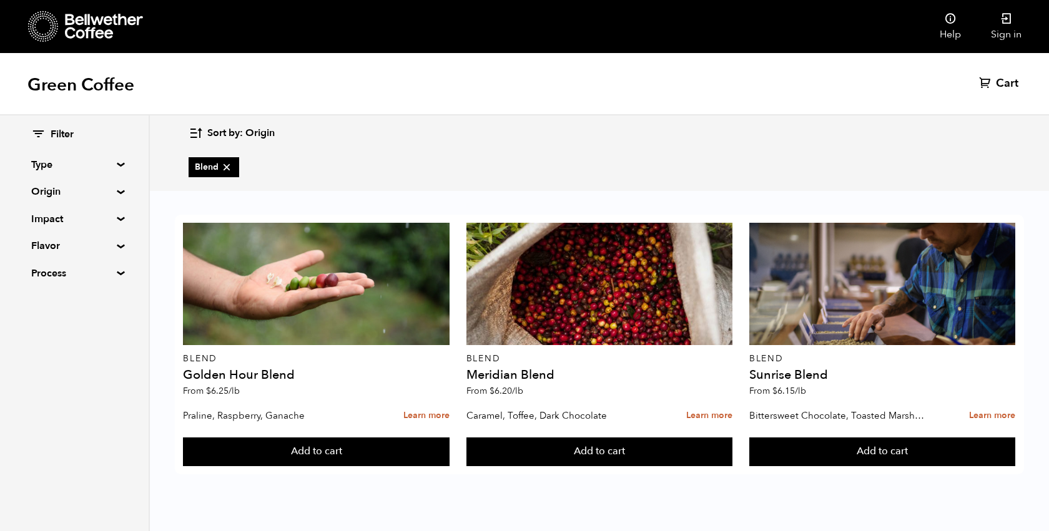
click at [115, 273] on summary "Process" at bounding box center [74, 273] width 86 height 15
click at [115, 273] on summary "Process" at bounding box center [74, 273] width 87 height 15
click at [226, 165] on icon at bounding box center [226, 167] width 12 height 12
checkbox input "false"
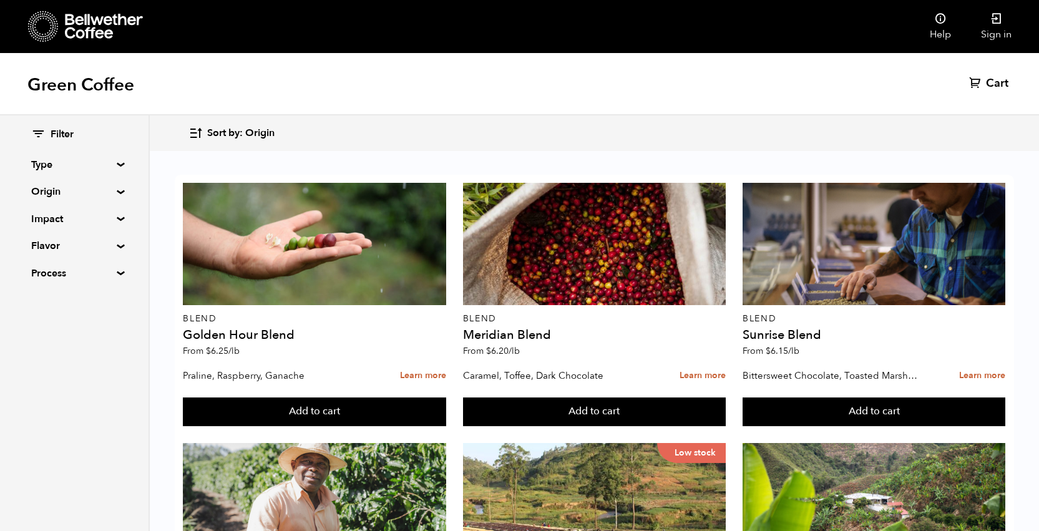
click at [117, 272] on summary "Process" at bounding box center [74, 273] width 86 height 15
click at [41, 295] on input "Natural" at bounding box center [36, 297] width 11 height 11
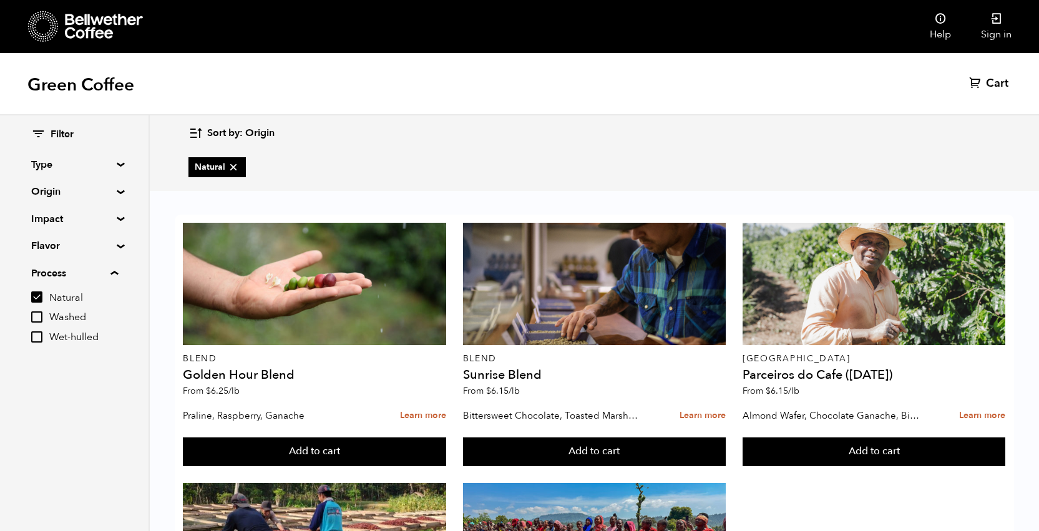
click at [37, 301] on input "Natural" at bounding box center [36, 297] width 11 height 11
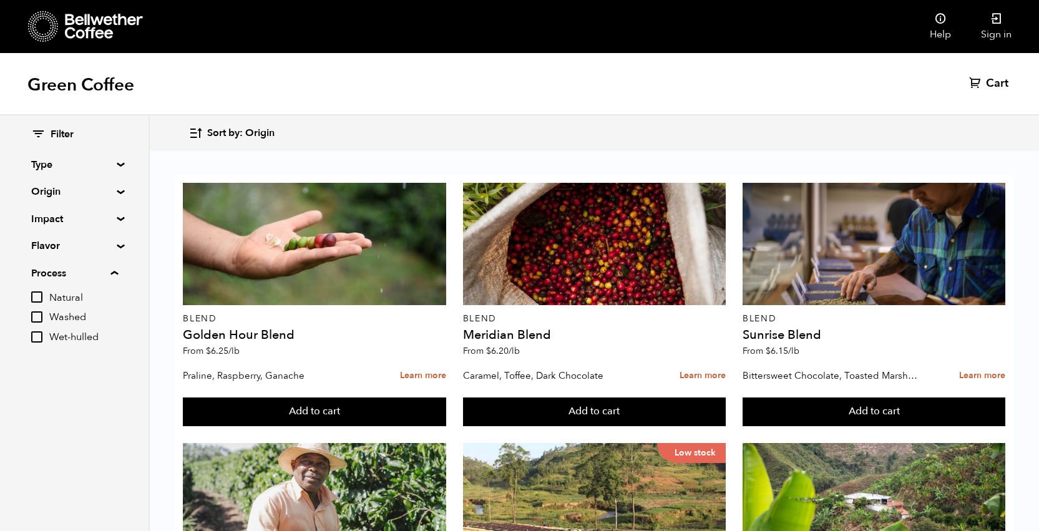
scroll to position [276, 0]
click at [39, 294] on input "Natural" at bounding box center [36, 297] width 11 height 11
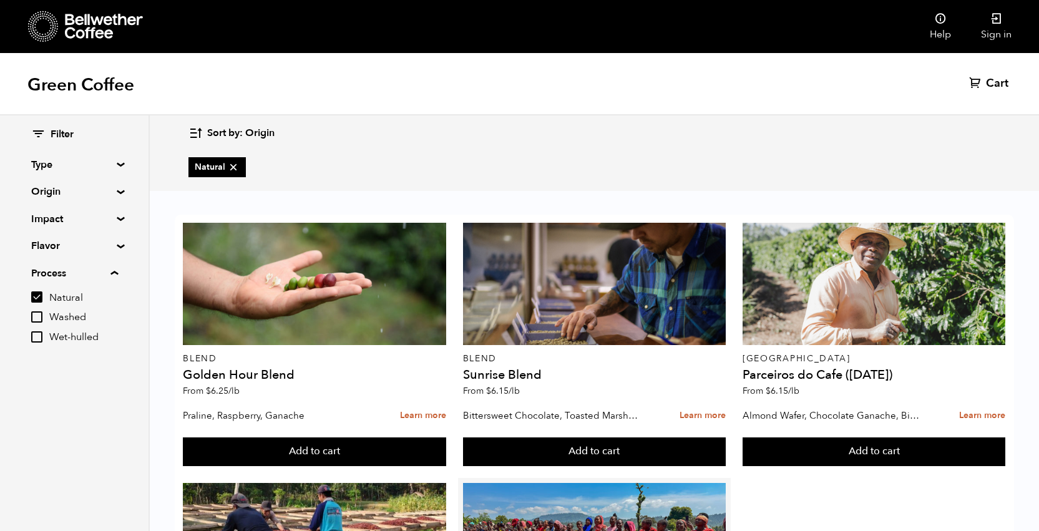
scroll to position [0, 0]
click at [38, 297] on input "Natural" at bounding box center [36, 297] width 11 height 11
checkbox input "false"
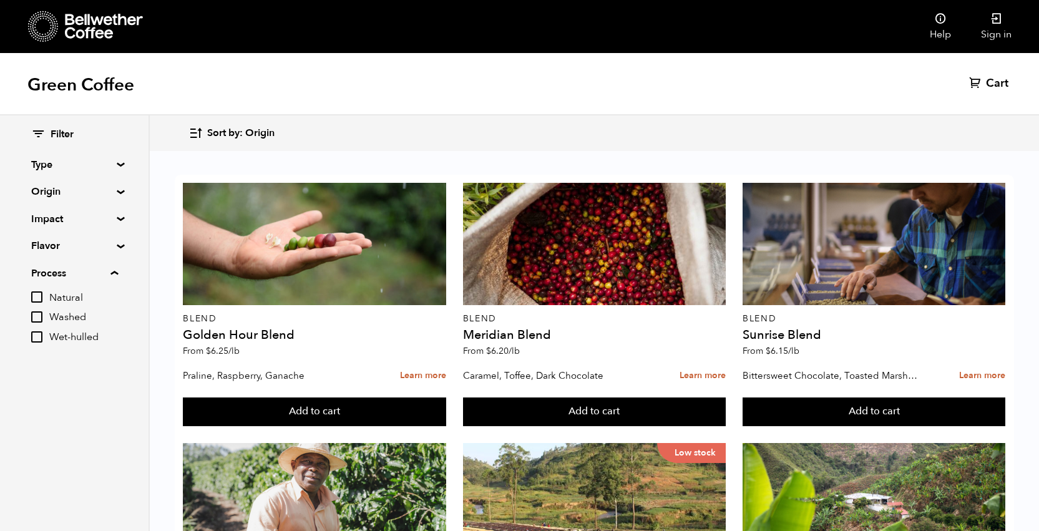
click at [39, 314] on input "Washed" at bounding box center [36, 317] width 11 height 11
checkbox input "true"
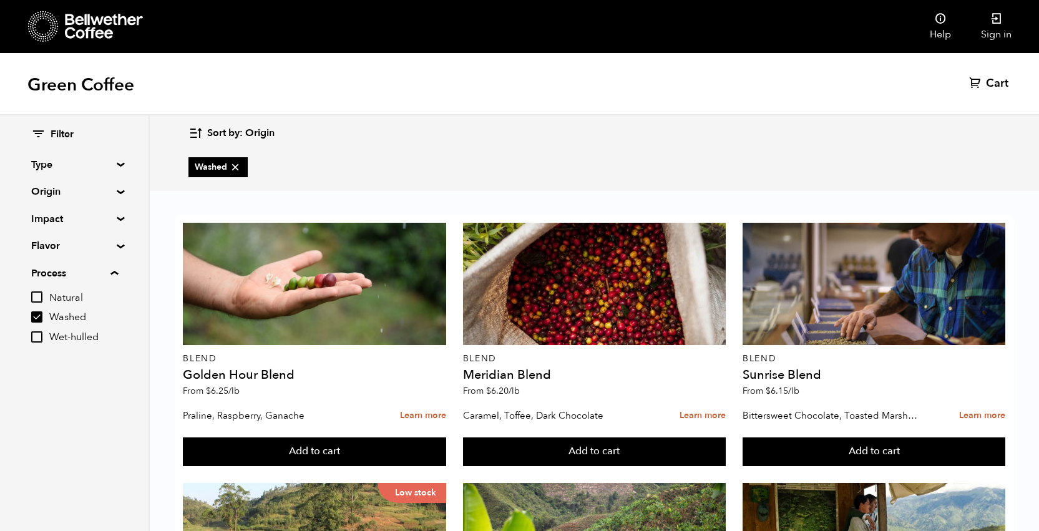
scroll to position [289, 0]
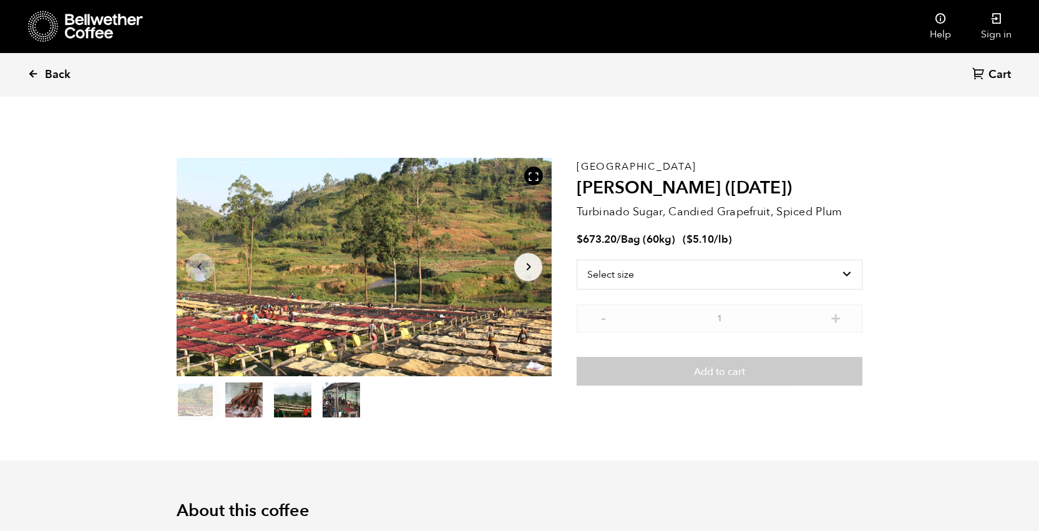
click at [34, 72] on icon at bounding box center [32, 73] width 11 height 11
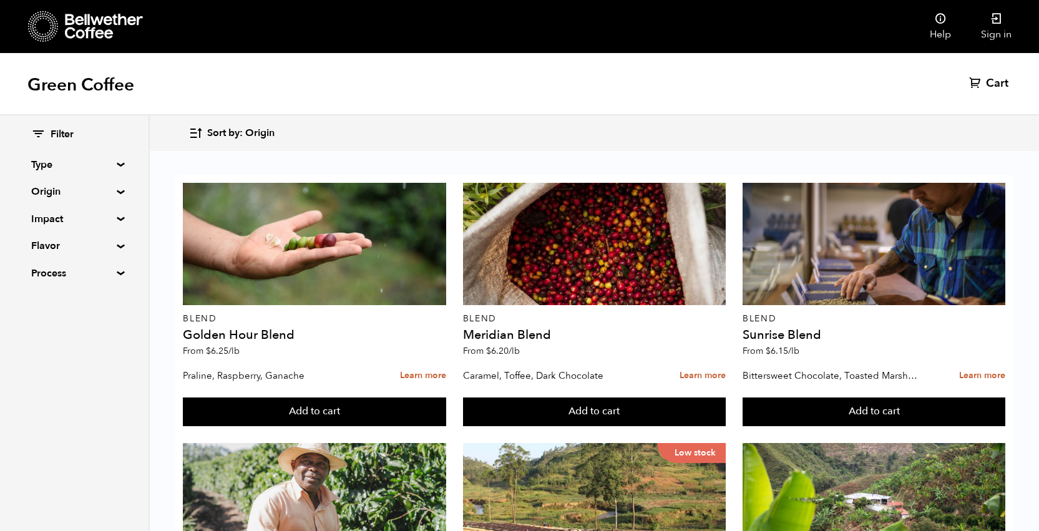
click at [115, 219] on summary "Impact" at bounding box center [74, 219] width 86 height 15
click at [38, 241] on input "Fair Trade" at bounding box center [36, 242] width 11 height 11
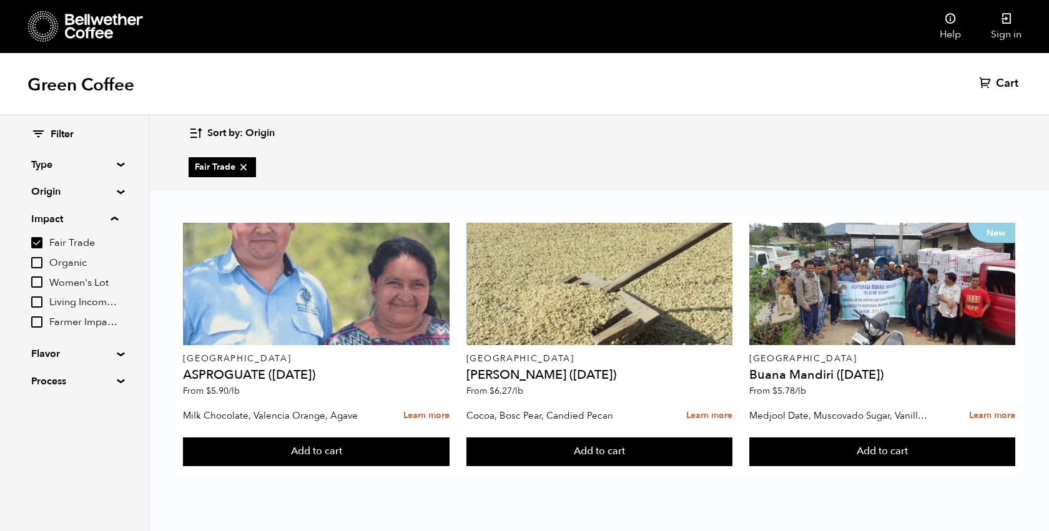
click at [38, 241] on input "Fair Trade" at bounding box center [36, 242] width 11 height 11
checkbox input "false"
click at [41, 261] on input "Organic" at bounding box center [36, 262] width 11 height 11
checkbox input "true"
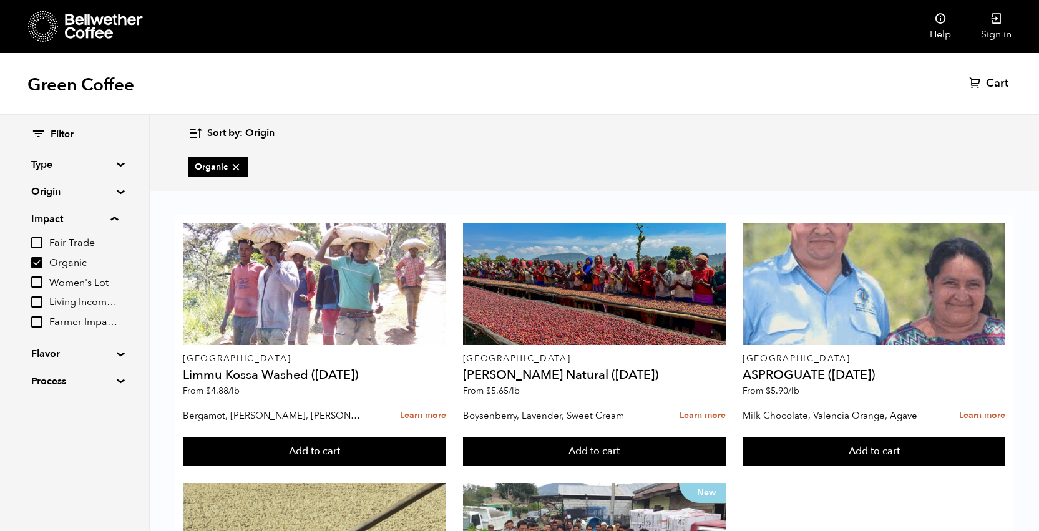
scroll to position [99, 0]
click at [38, 282] on input "Women's Lot" at bounding box center [36, 282] width 11 height 11
checkbox input "true"
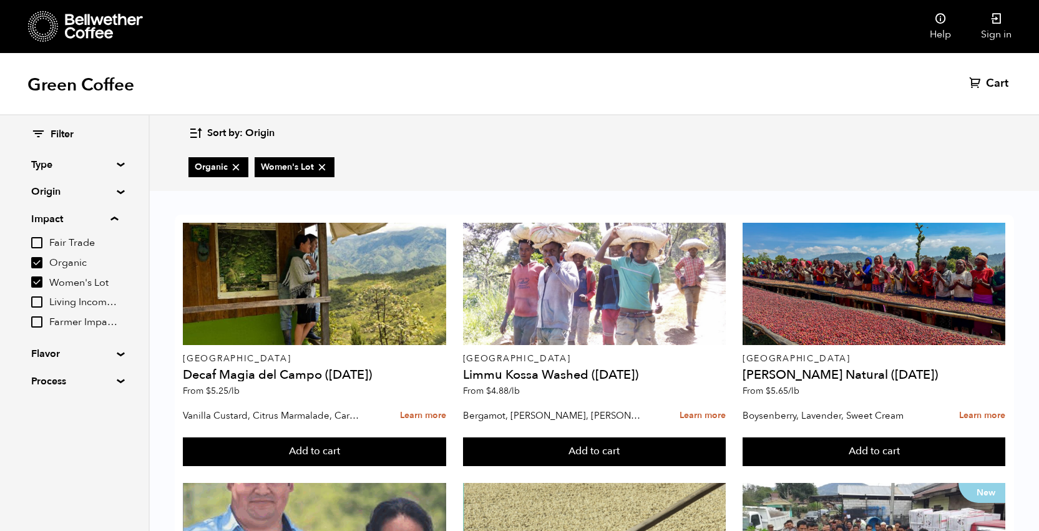
click at [40, 260] on input "Organic" at bounding box center [36, 262] width 11 height 11
checkbox input "false"
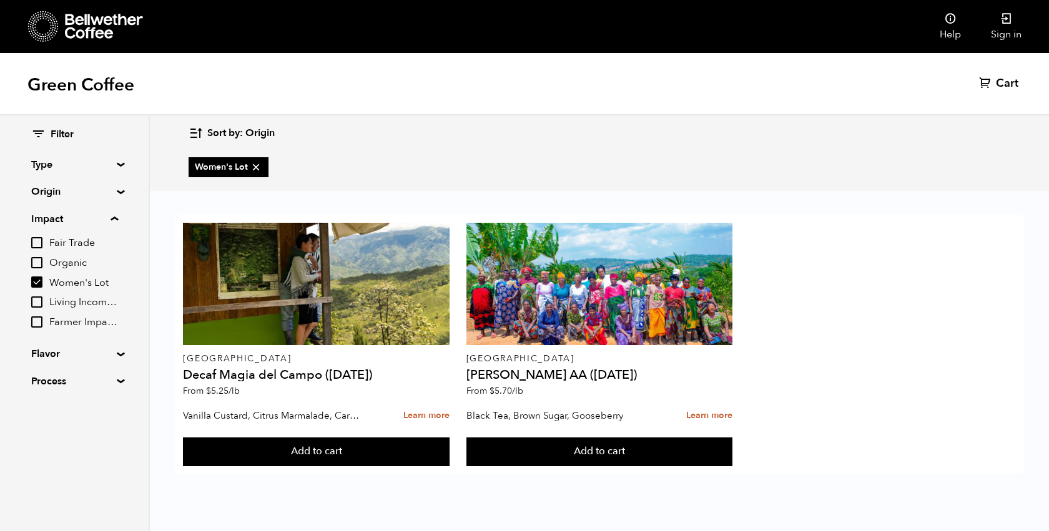
click at [39, 303] on input "Living Income Pricing" at bounding box center [36, 302] width 11 height 11
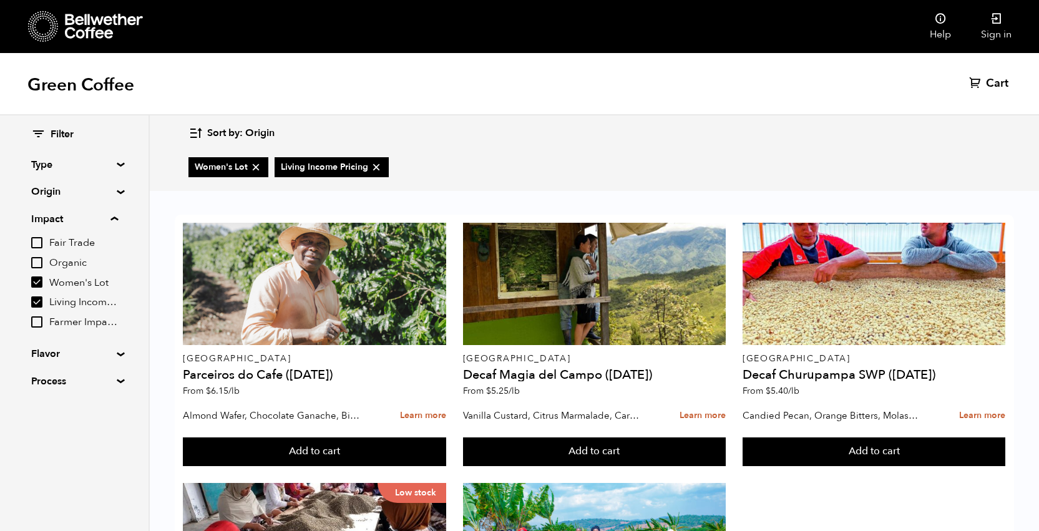
click at [39, 298] on input "Living Income Pricing" at bounding box center [36, 302] width 11 height 11
checkbox input "false"
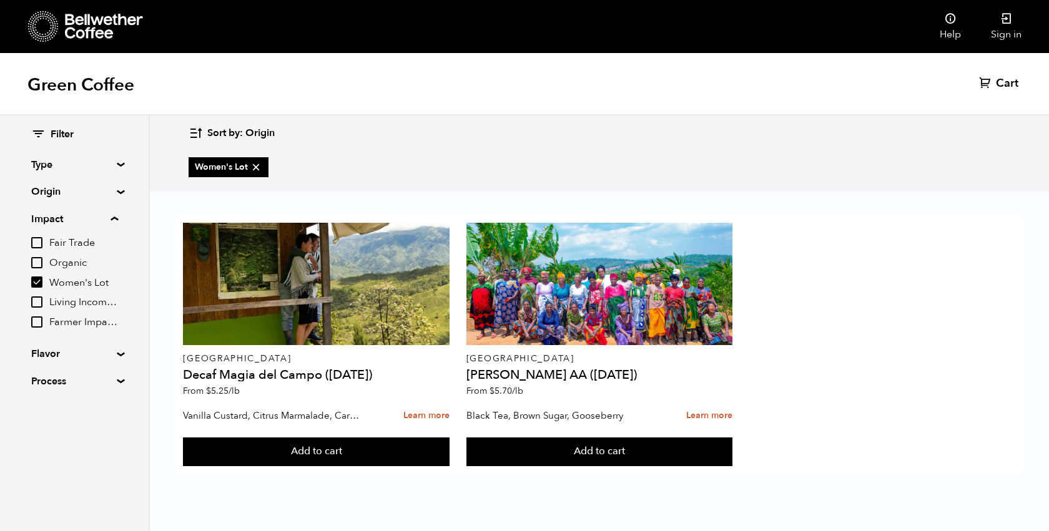
click at [39, 282] on input "Women's Lot" at bounding box center [36, 282] width 11 height 11
checkbox input "false"
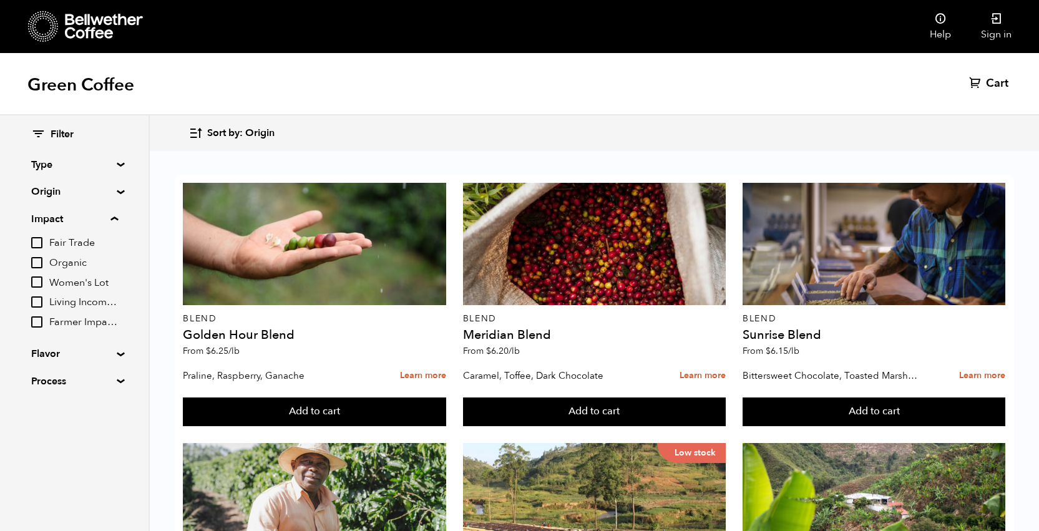
click at [40, 302] on input "Living Income Pricing" at bounding box center [36, 302] width 11 height 11
checkbox input "true"
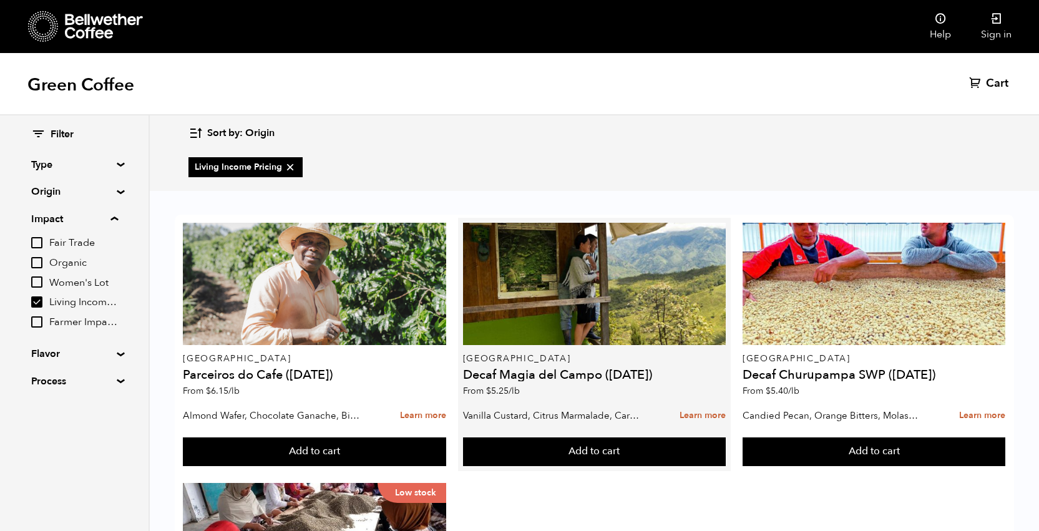
scroll to position [184, 0]
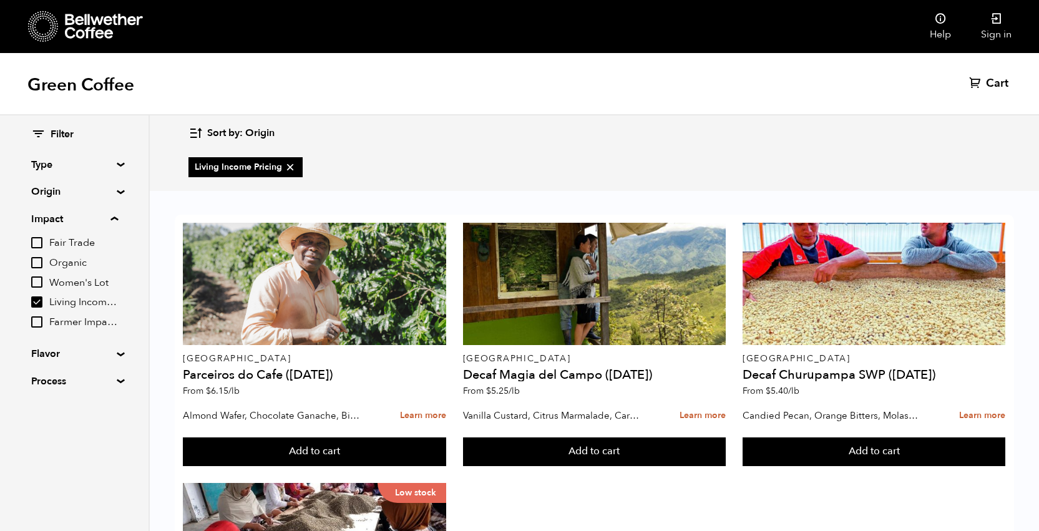
click at [42, 323] on input "Farmer Impact Fund" at bounding box center [36, 322] width 11 height 11
checkbox input "true"
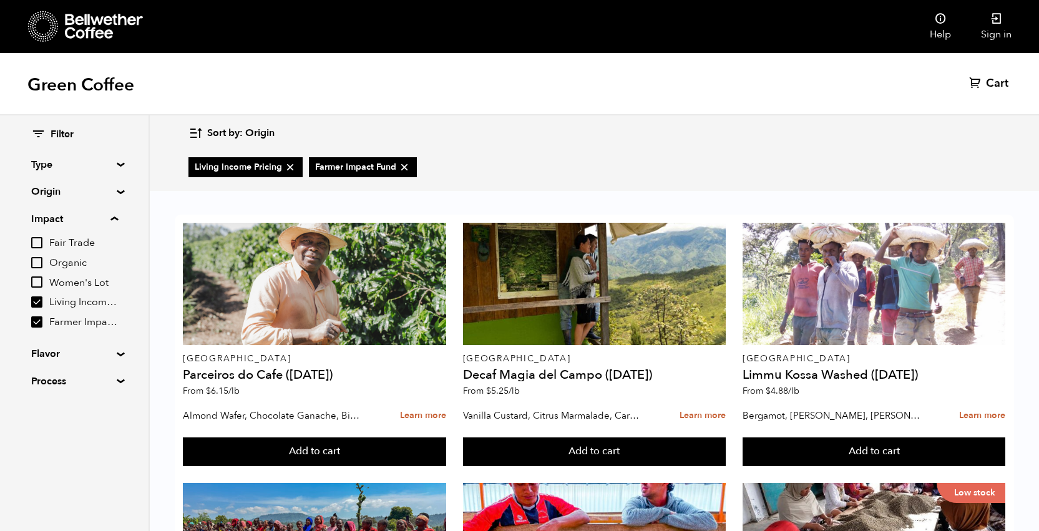
click at [40, 302] on input "Living Income Pricing" at bounding box center [36, 302] width 11 height 11
checkbox input "false"
click at [36, 320] on input "Farmer Impact Fund" at bounding box center [36, 322] width 11 height 11
checkbox input "false"
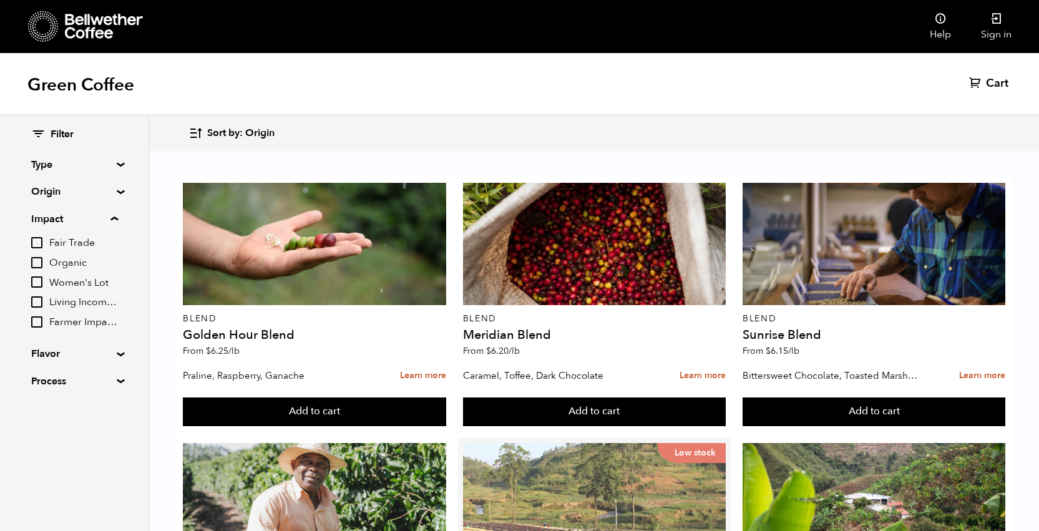
scroll to position [304, 0]
click at [551, 443] on div "Low stock" at bounding box center [594, 504] width 263 height 122
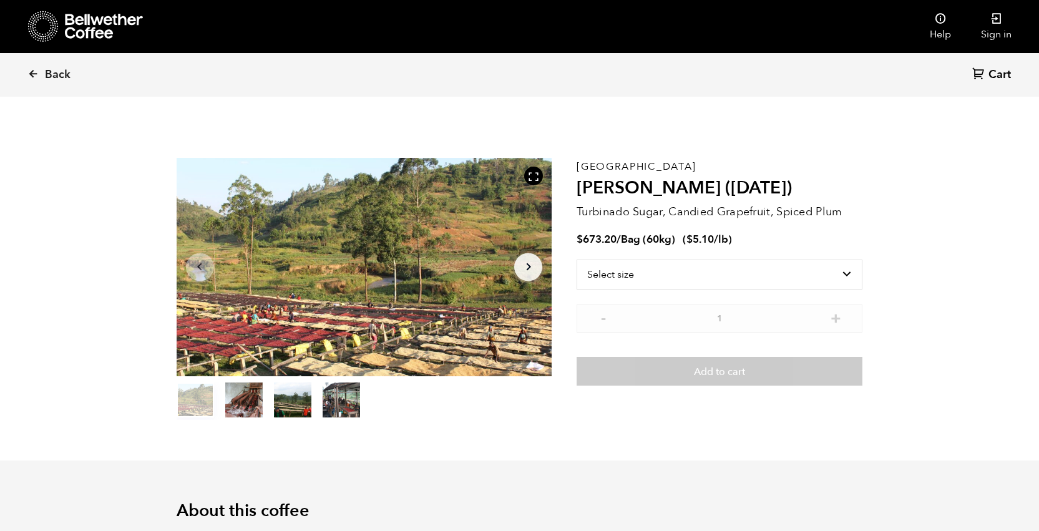
scroll to position [543, 665]
click at [36, 72] on icon at bounding box center [32, 73] width 11 height 11
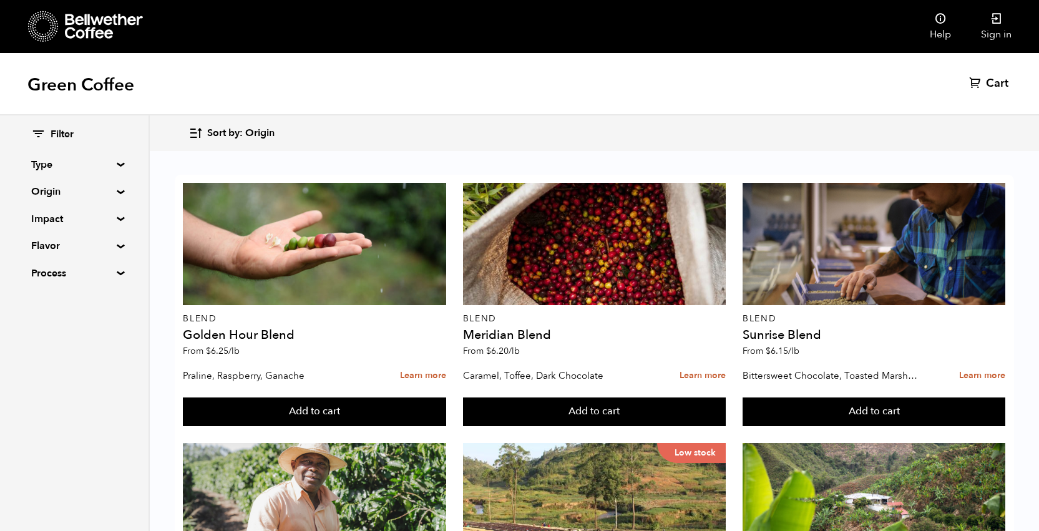
click at [117, 164] on summary "Type" at bounding box center [74, 164] width 86 height 15
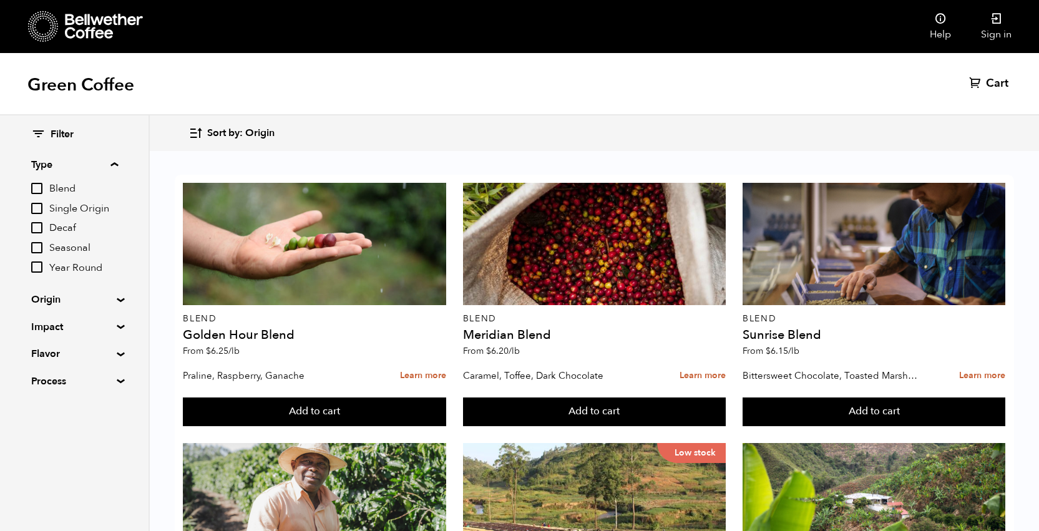
click at [117, 164] on summary "Type" at bounding box center [74, 164] width 87 height 15
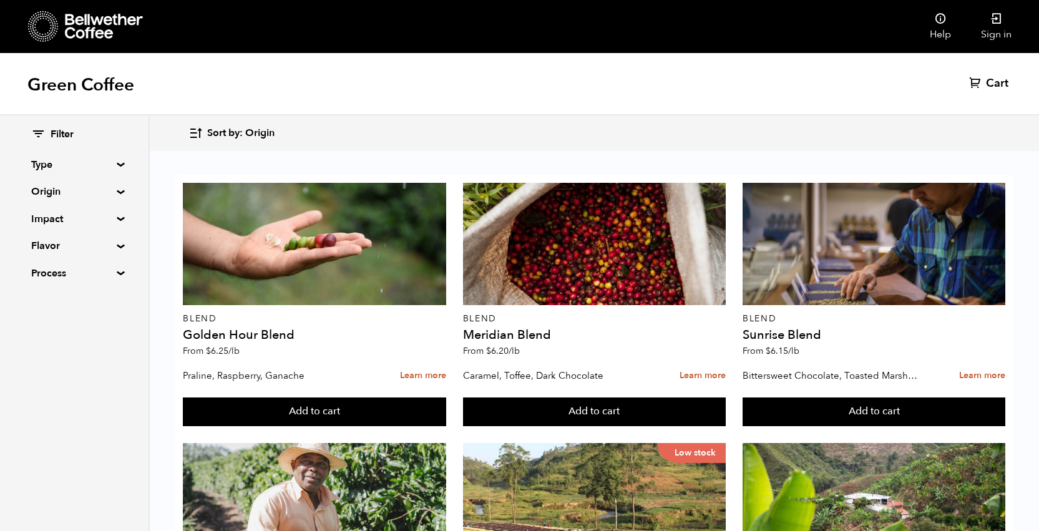
click at [117, 217] on summary "Impact" at bounding box center [74, 219] width 86 height 15
click at [37, 242] on input "Fair Trade" at bounding box center [36, 242] width 11 height 11
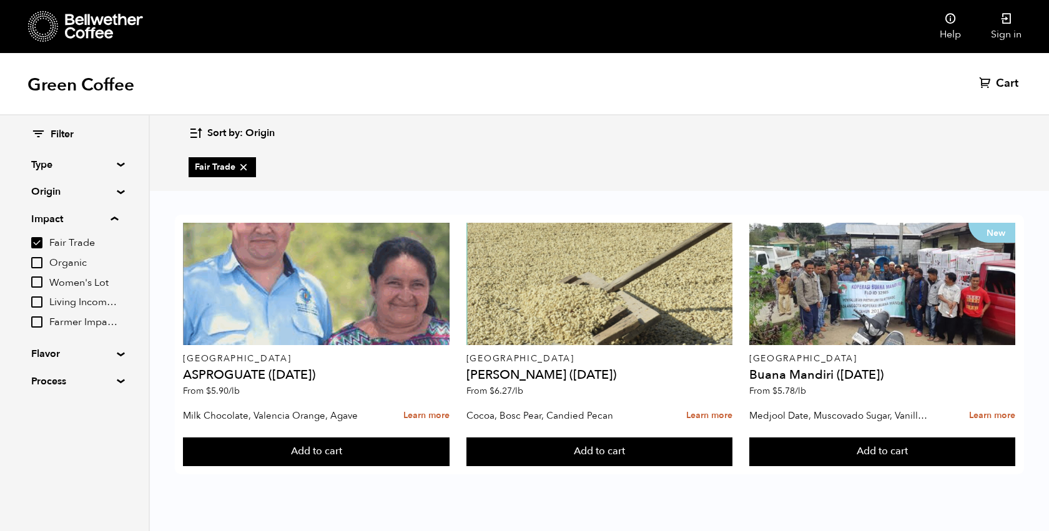
click at [36, 241] on input "Fair Trade" at bounding box center [36, 242] width 11 height 11
checkbox input "false"
click at [39, 261] on input "Organic" at bounding box center [36, 262] width 11 height 11
checkbox input "true"
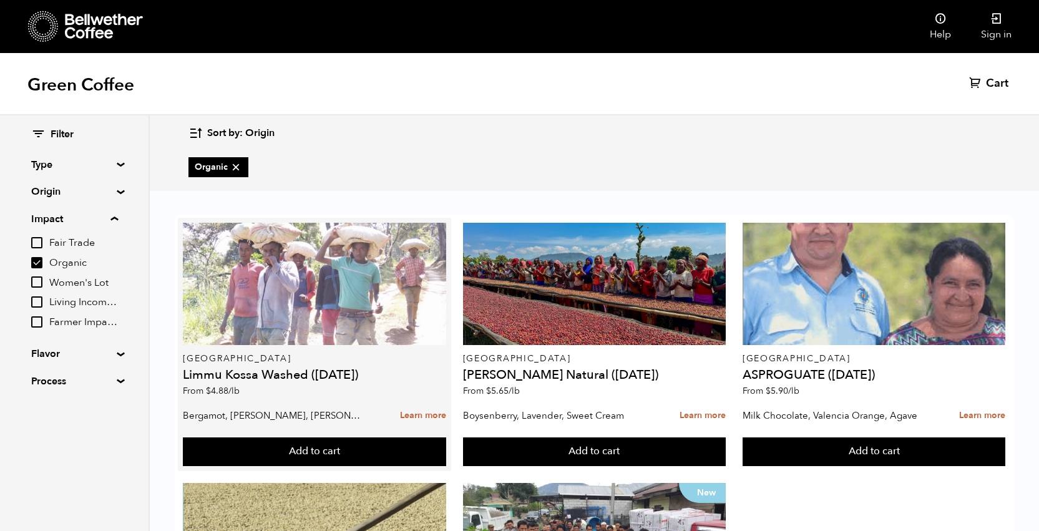
scroll to position [189, 0]
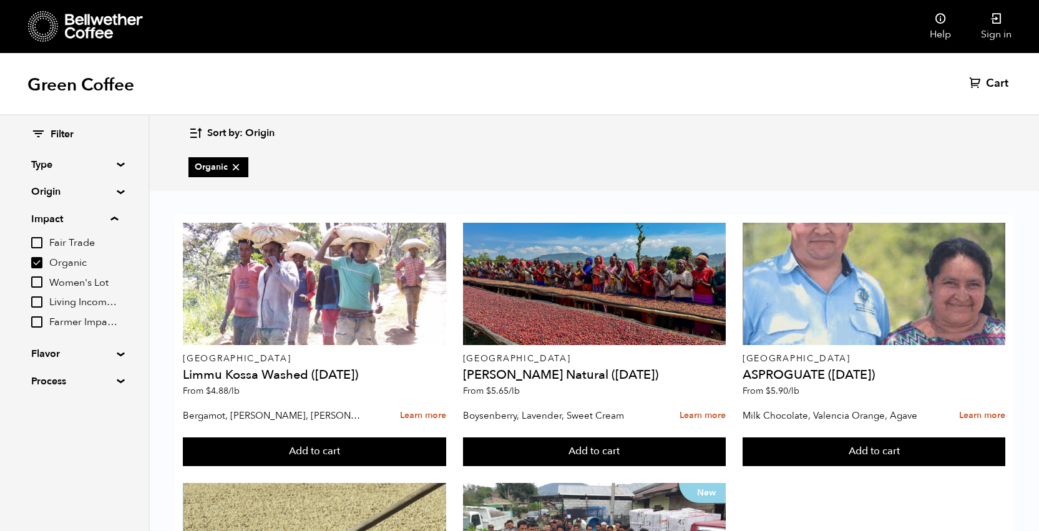
click at [40, 282] on input "Women's Lot" at bounding box center [36, 282] width 11 height 11
checkbox input "true"
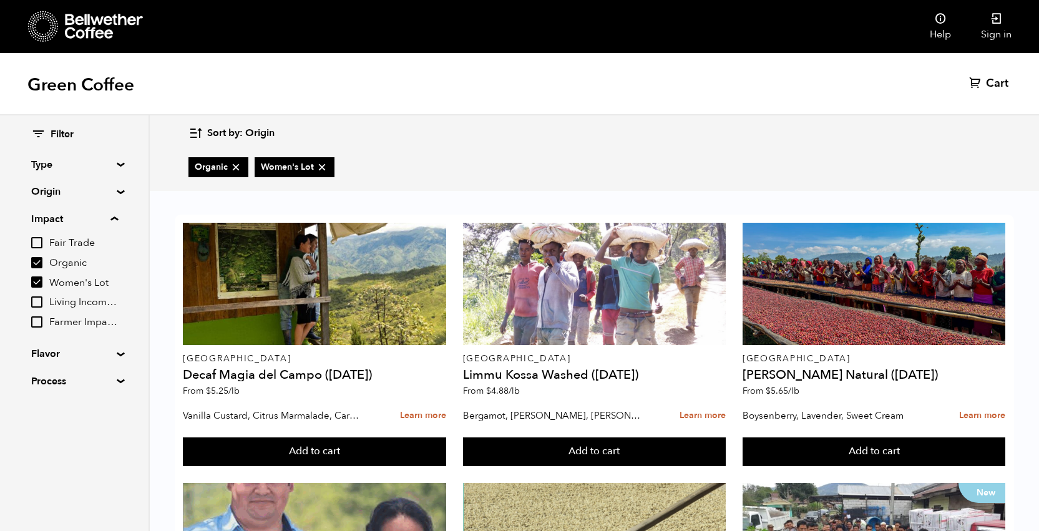
click at [39, 263] on input "Organic" at bounding box center [36, 262] width 11 height 11
checkbox input "false"
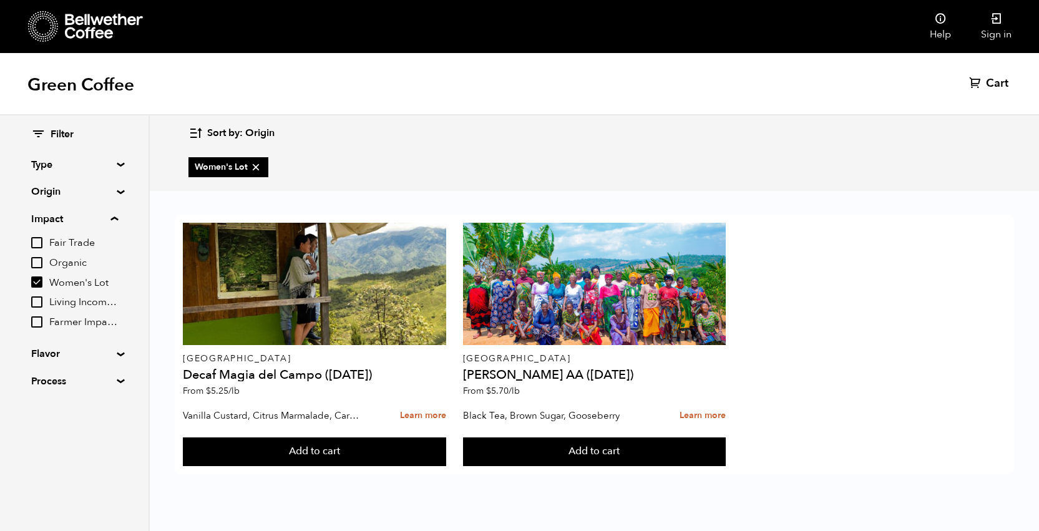
scroll to position [0, 0]
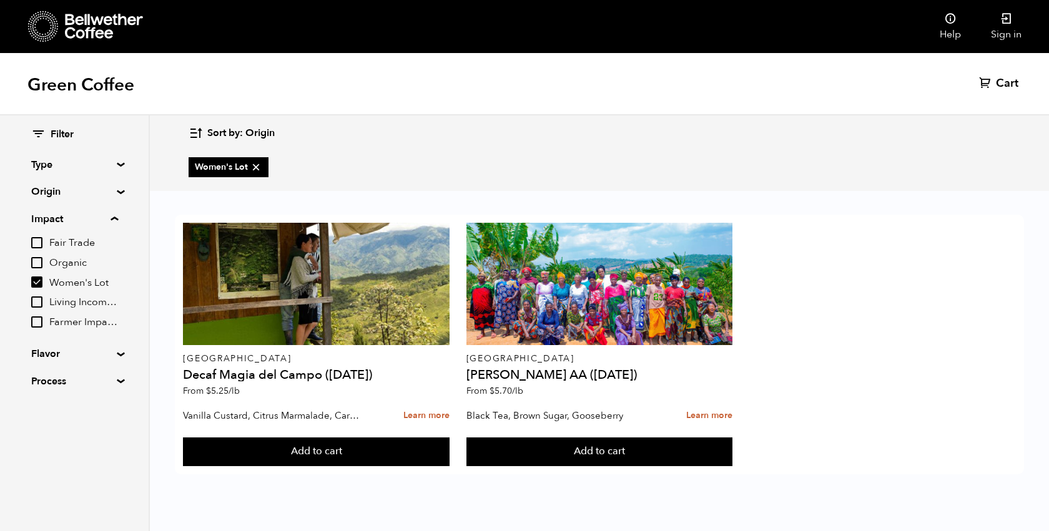
click at [39, 284] on input "Women's Lot" at bounding box center [36, 282] width 11 height 11
checkbox input "false"
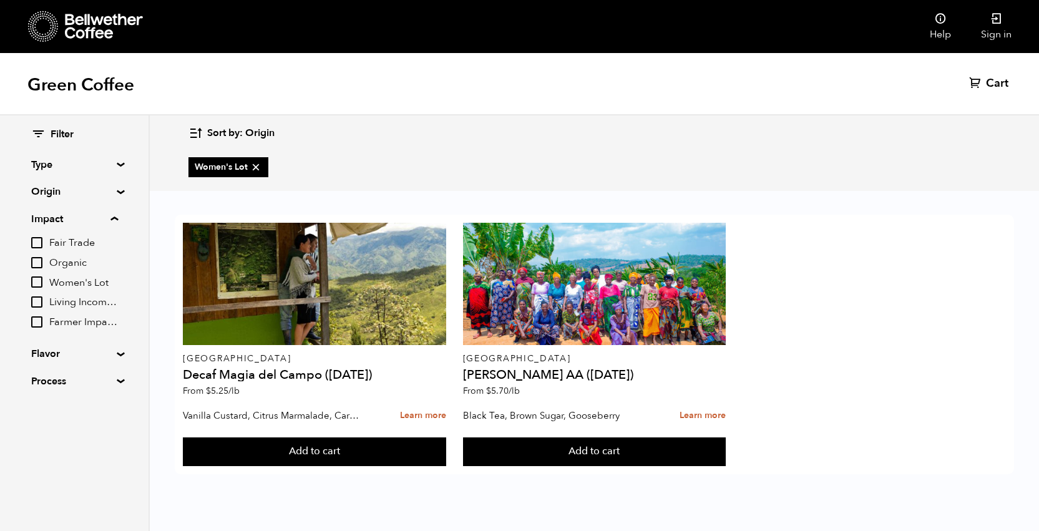
click at [39, 300] on input "Living Income Pricing" at bounding box center [36, 302] width 11 height 11
checkbox input "true"
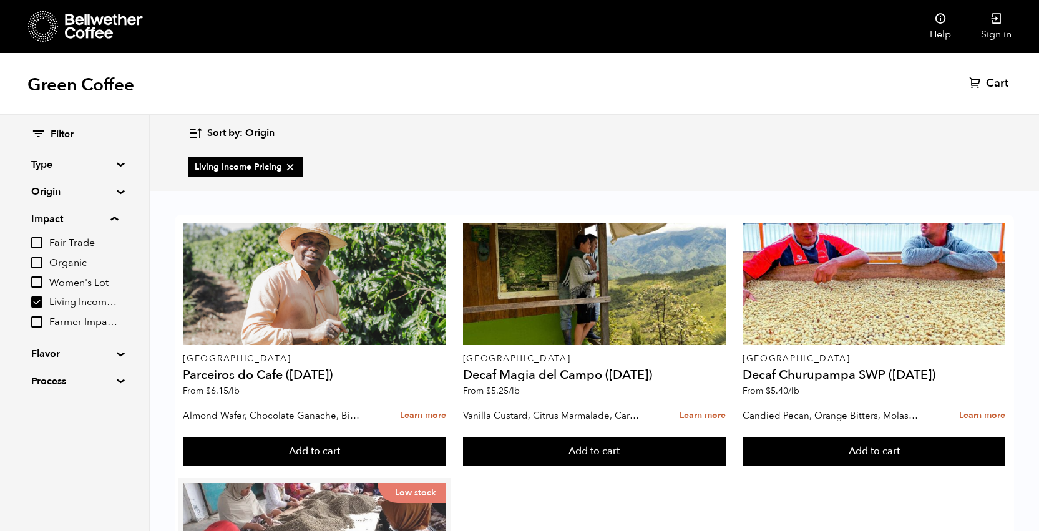
scroll to position [202, 0]
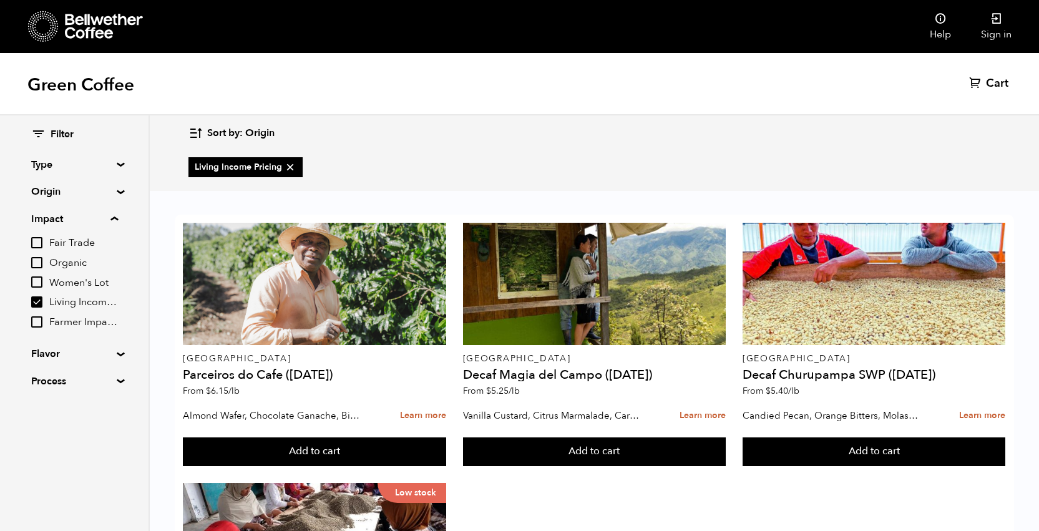
click at [40, 322] on input "Farmer Impact Fund" at bounding box center [36, 322] width 11 height 11
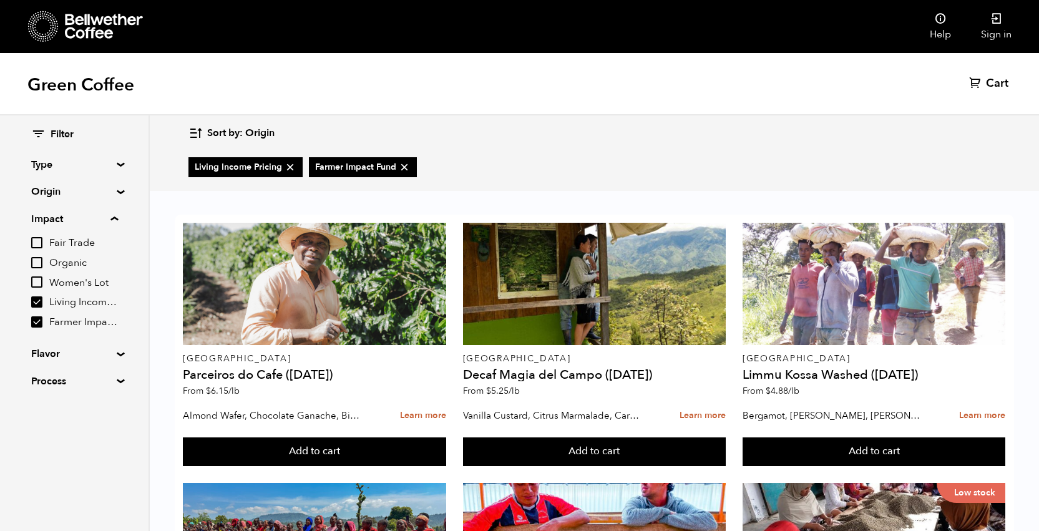
click at [39, 323] on input "Farmer Impact Fund" at bounding box center [36, 322] width 11 height 11
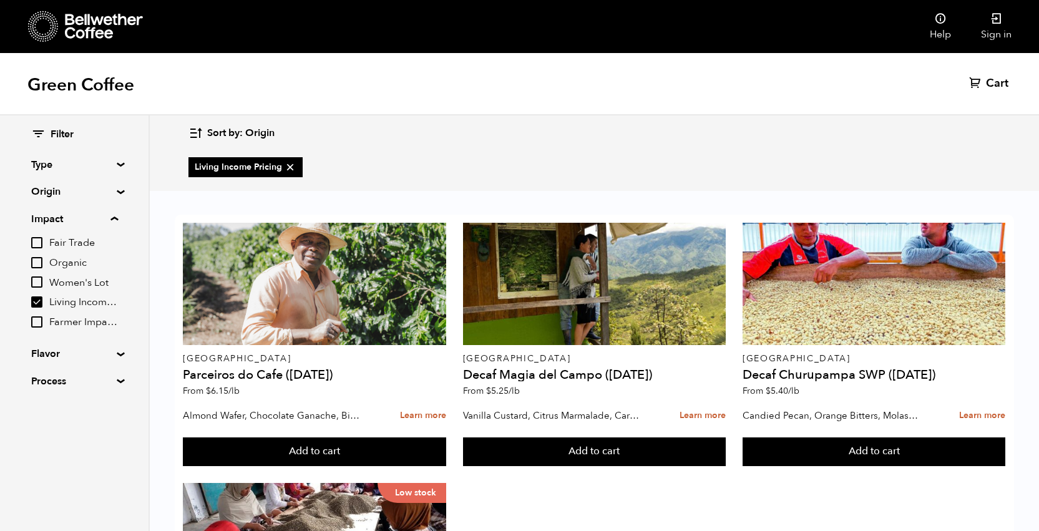
scroll to position [126, 0]
click at [39, 323] on input "Farmer Impact Fund" at bounding box center [36, 322] width 11 height 11
checkbox input "true"
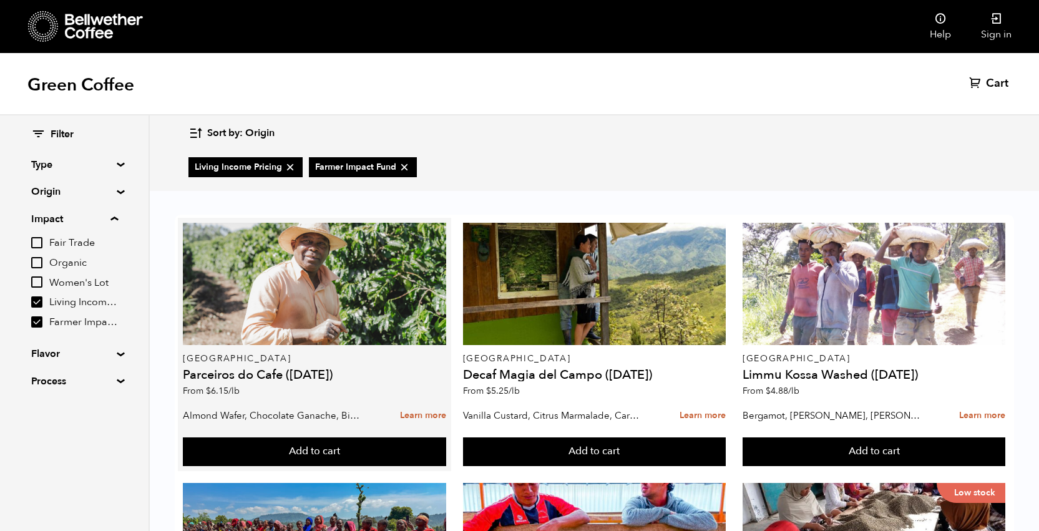
scroll to position [0, 0]
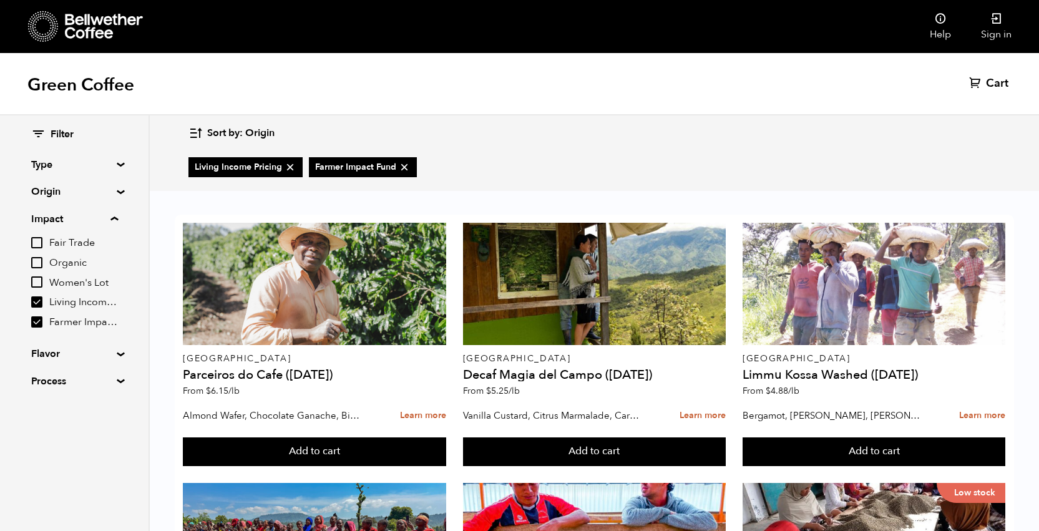
click at [39, 297] on input "Living Income Pricing" at bounding box center [36, 302] width 11 height 11
checkbox input "false"
click at [41, 320] on input "Farmer Impact Fund" at bounding box center [36, 322] width 11 height 11
checkbox input "false"
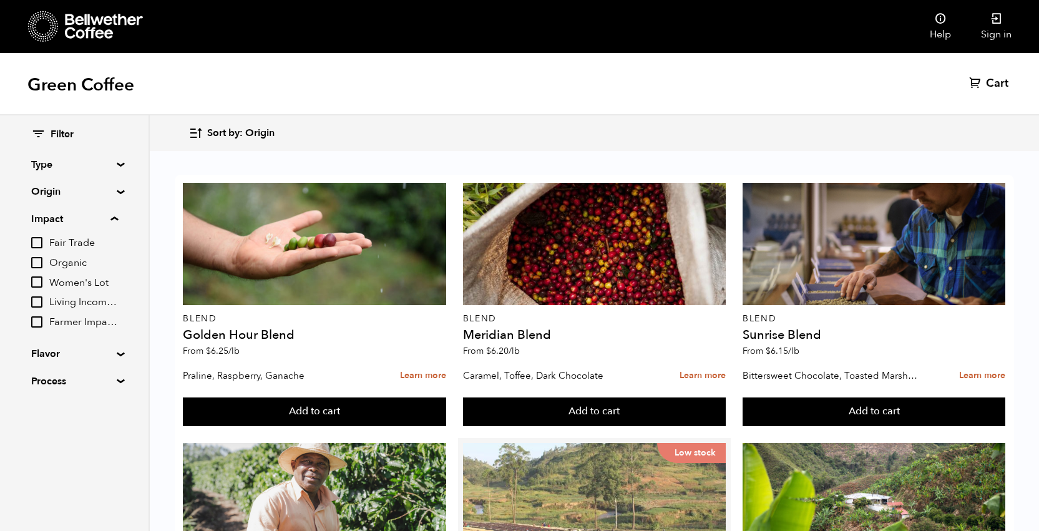
scroll to position [265, 0]
click at [577, 443] on div "Low stock" at bounding box center [594, 504] width 263 height 122
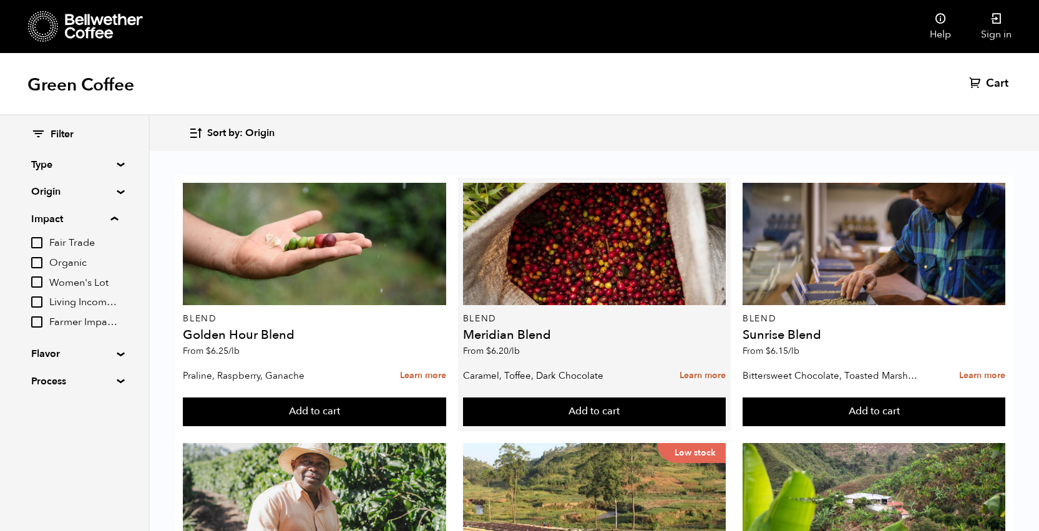
scroll to position [0, 0]
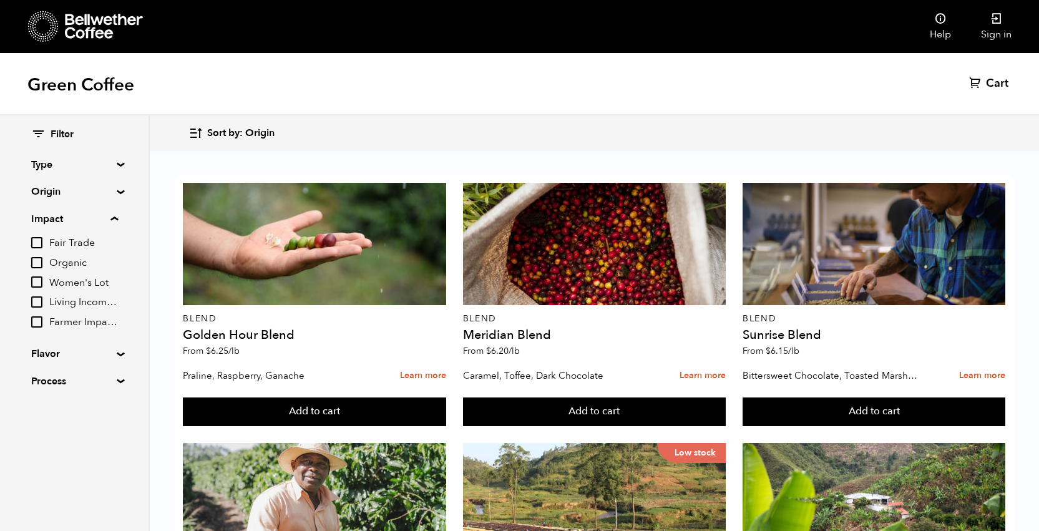
click at [34, 302] on input "Living Income Pricing" at bounding box center [36, 302] width 11 height 11
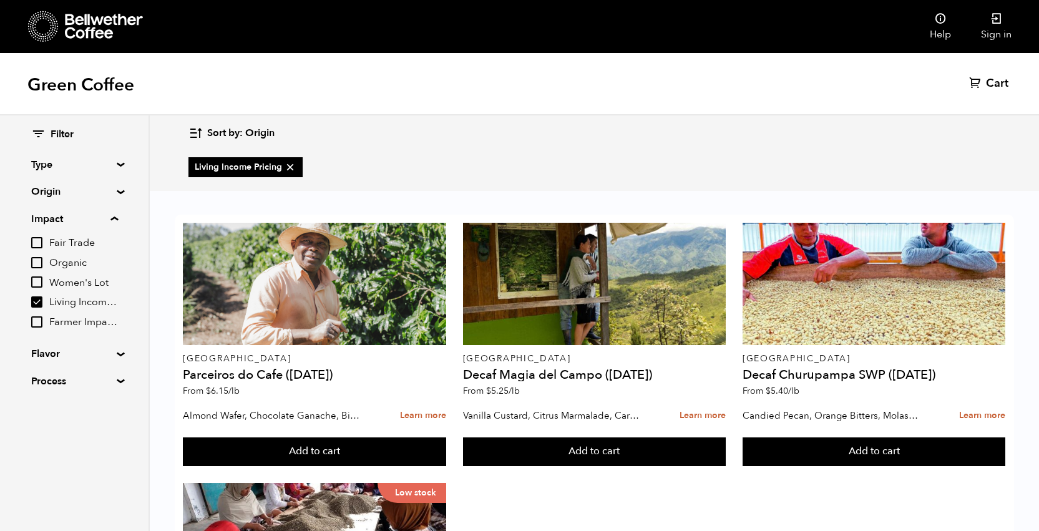
click at [40, 304] on input "Living Income Pricing" at bounding box center [36, 302] width 11 height 11
checkbox input "false"
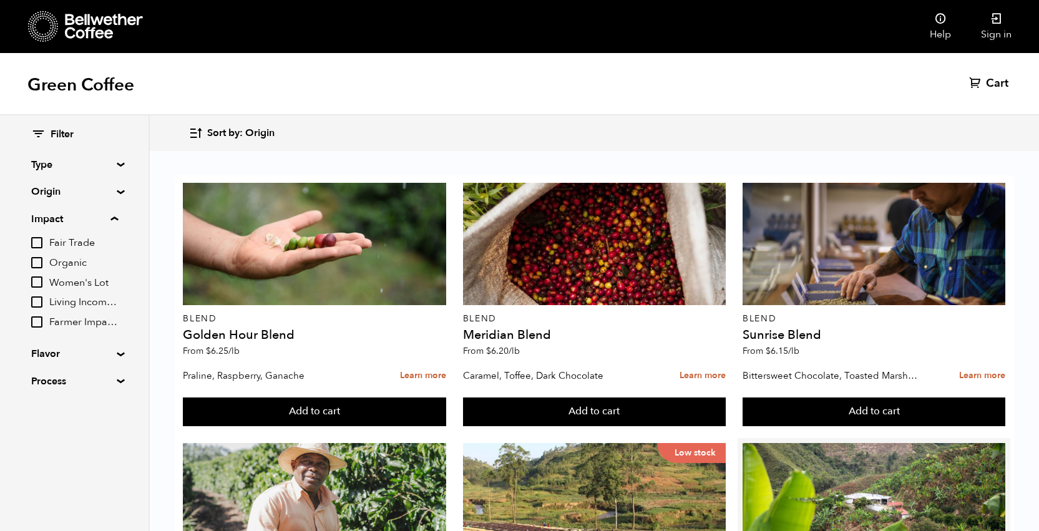
scroll to position [1234, 0]
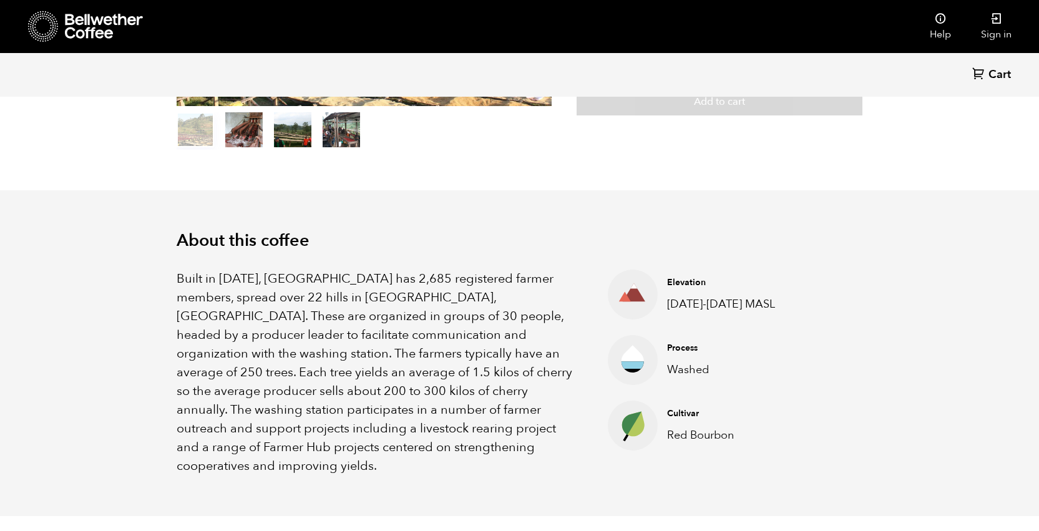
scroll to position [310, 0]
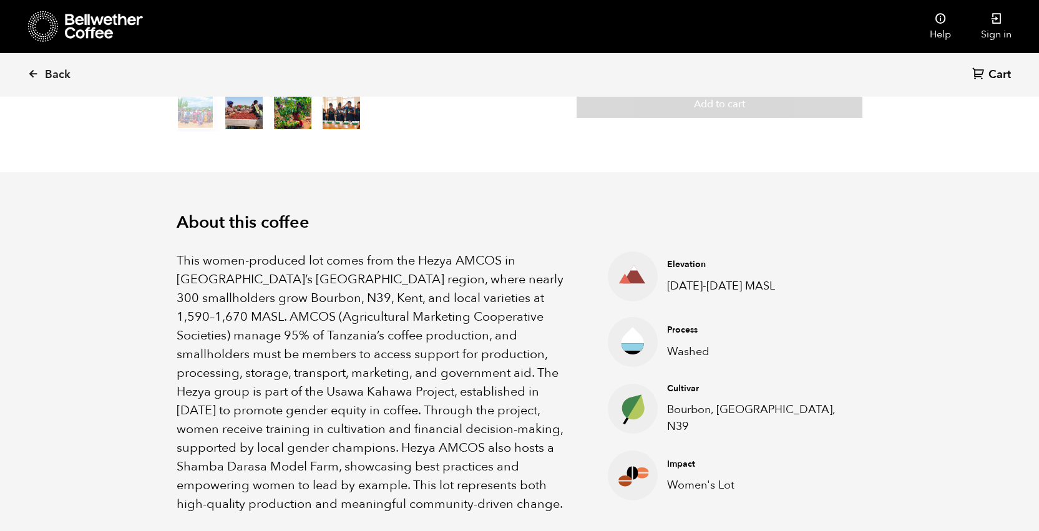
scroll to position [292, 0]
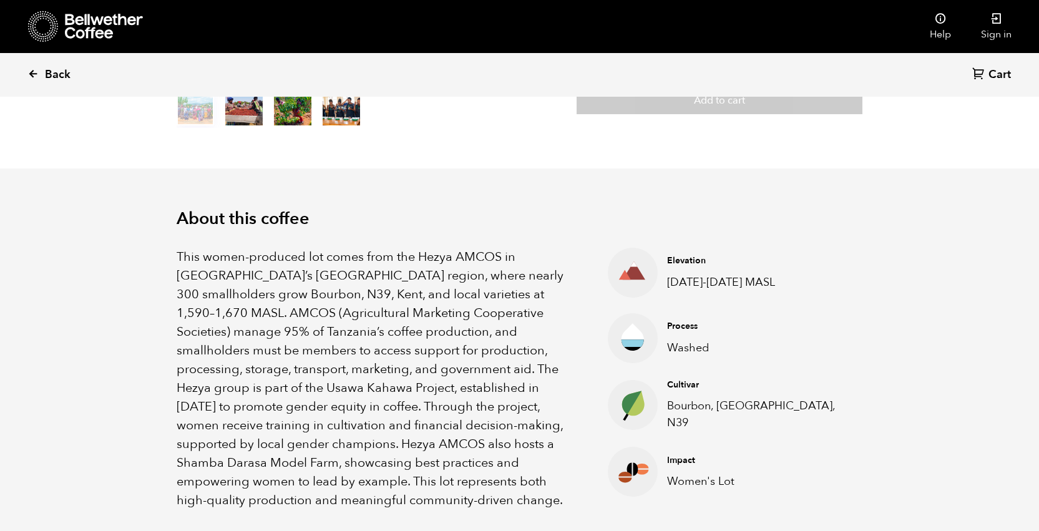
click at [35, 72] on icon at bounding box center [32, 73] width 11 height 11
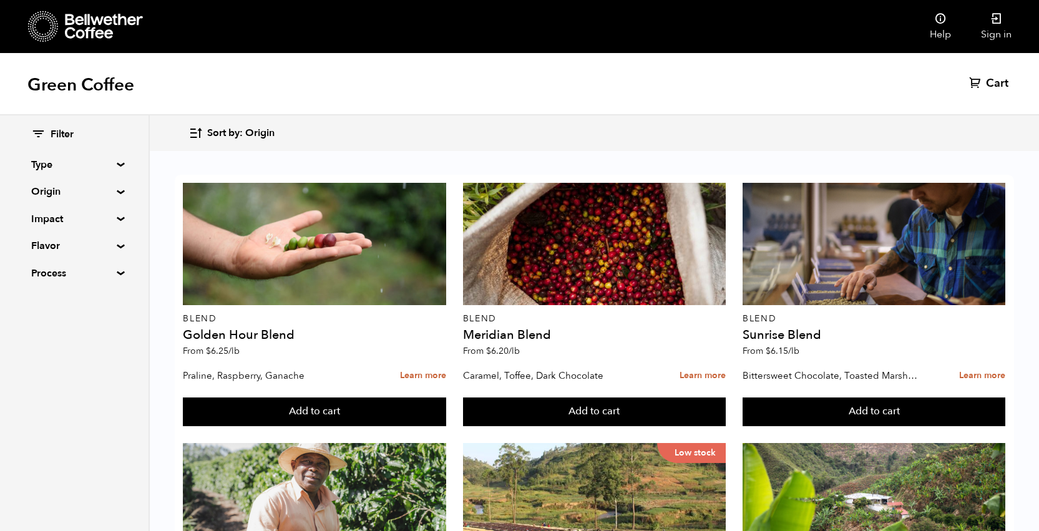
scroll to position [1141, 0]
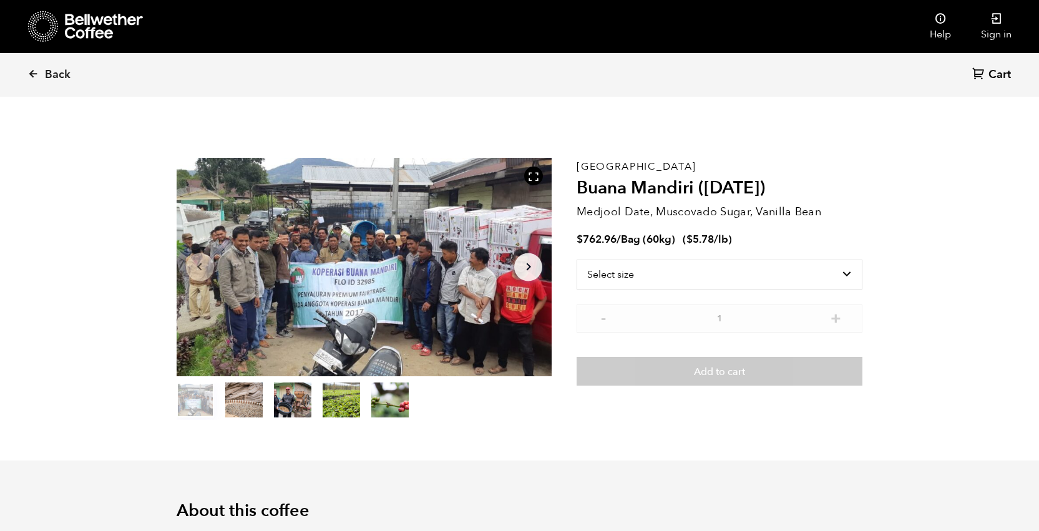
click at [83, 27] on icon at bounding box center [104, 26] width 78 height 25
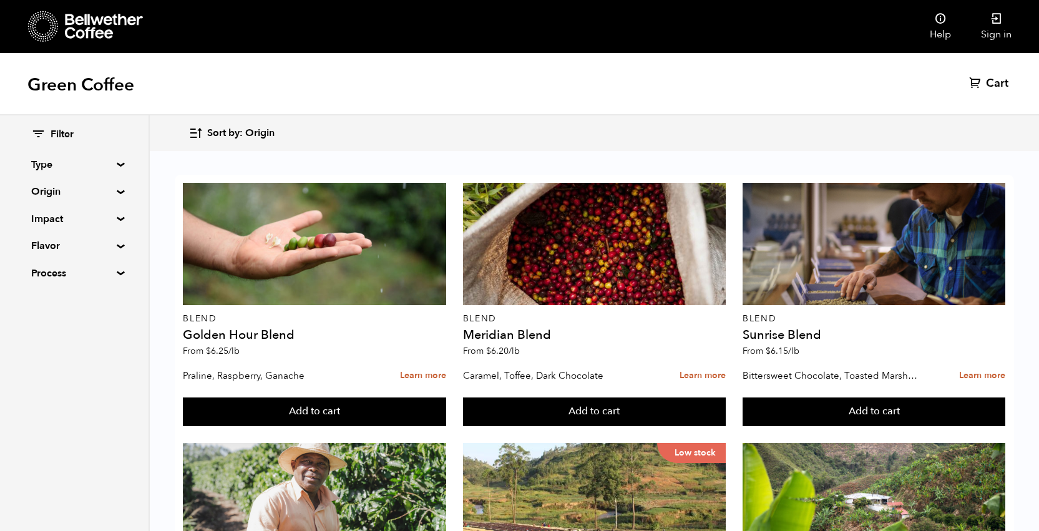
click at [117, 163] on summary "Type" at bounding box center [74, 164] width 86 height 15
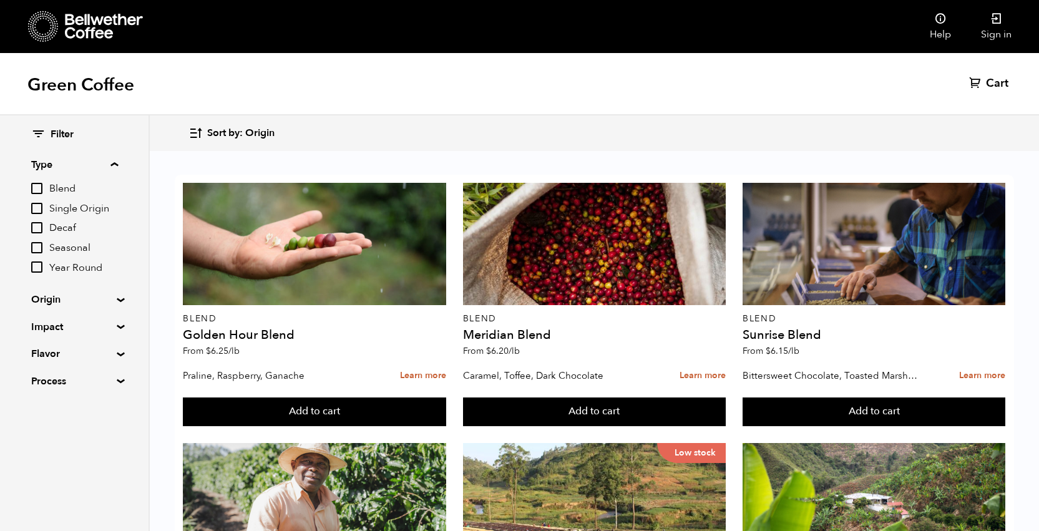
click at [34, 246] on input "Seasonal" at bounding box center [36, 247] width 11 height 11
checkbox input "true"
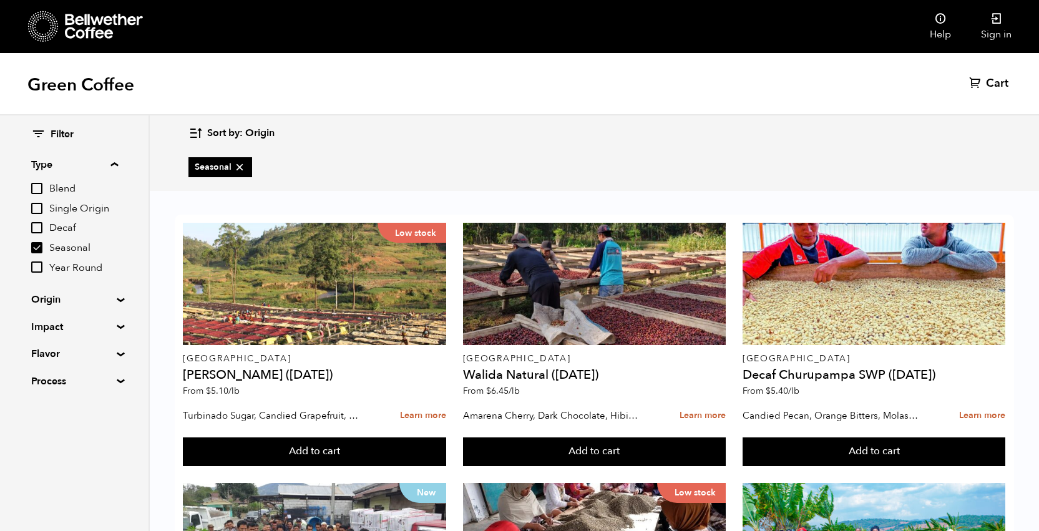
scroll to position [234, 0]
